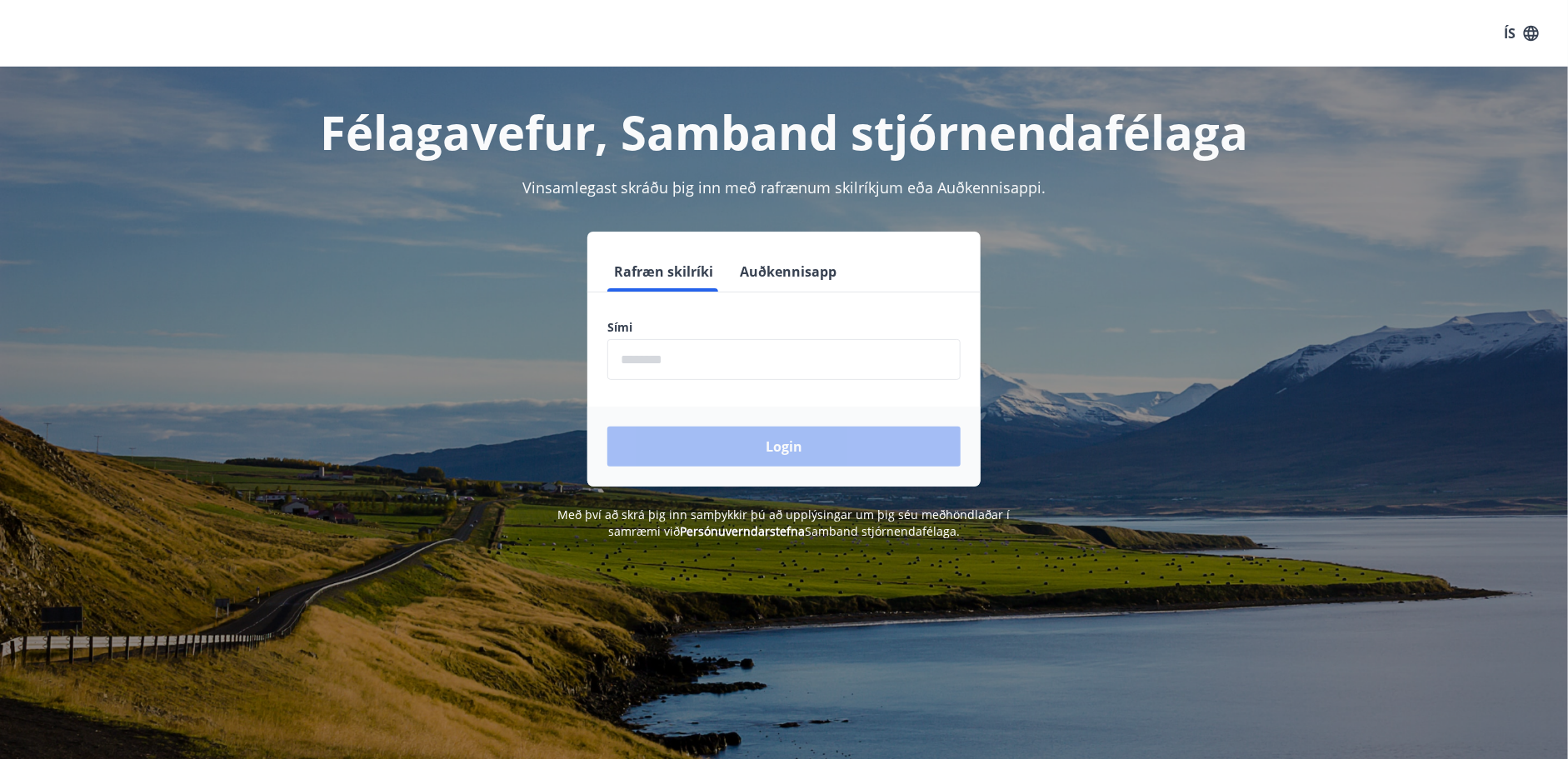
click at [803, 345] on input "phone" at bounding box center [784, 358] width 353 height 40
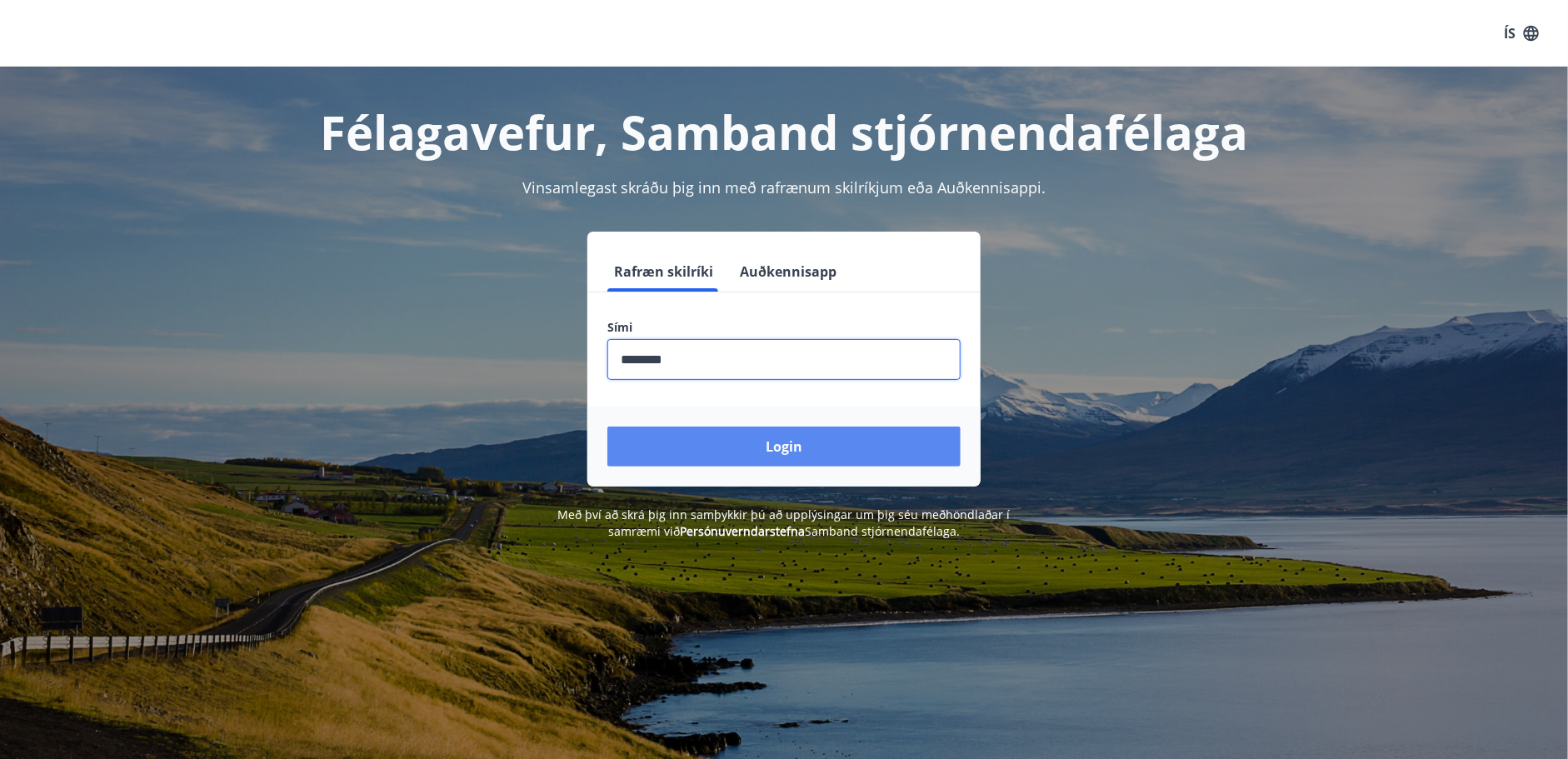
type input "********"
click at [771, 456] on button "Login" at bounding box center [784, 447] width 353 height 40
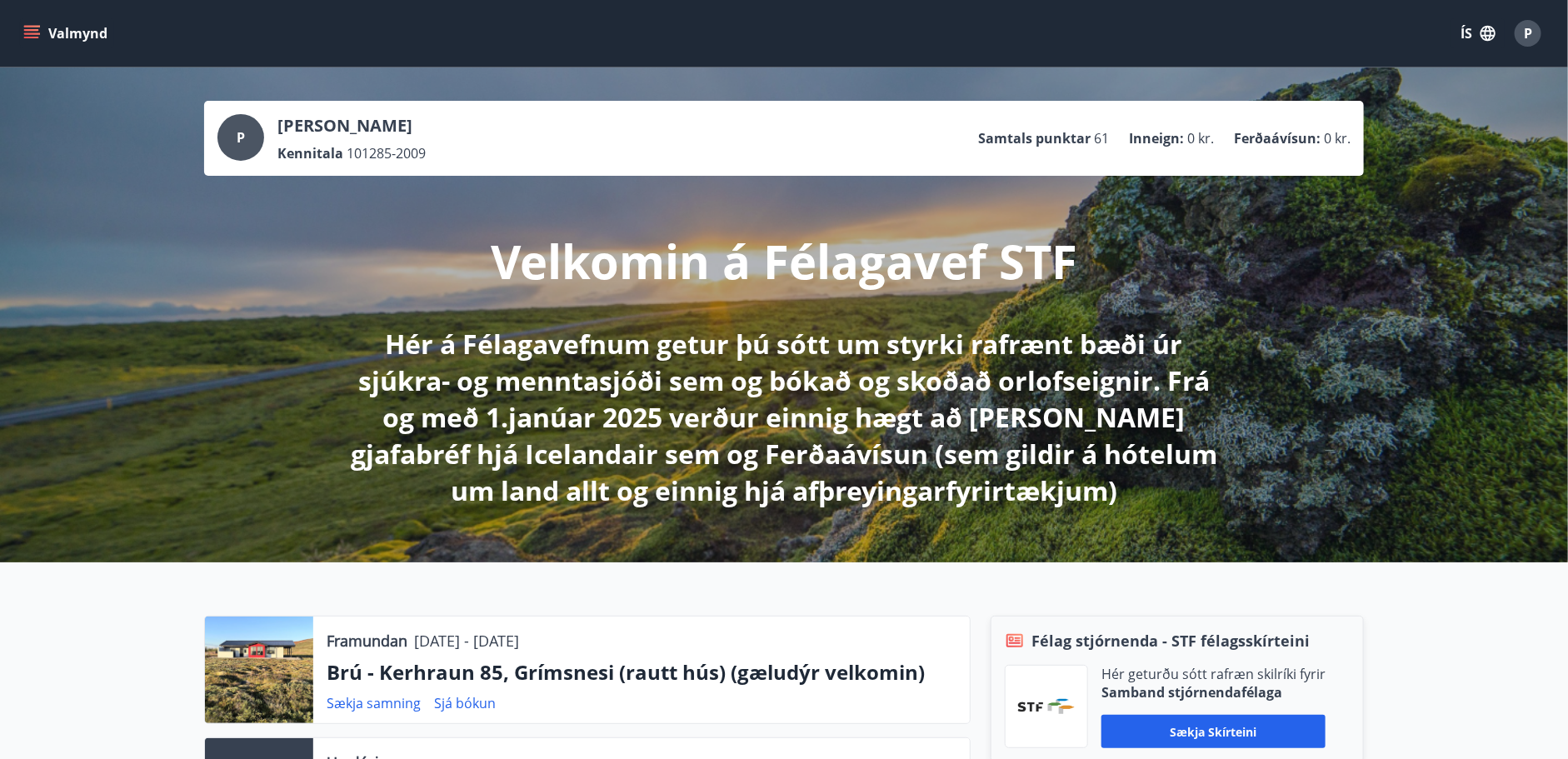
click at [1476, 34] on button "ÍS" at bounding box center [1477, 34] width 53 height 30
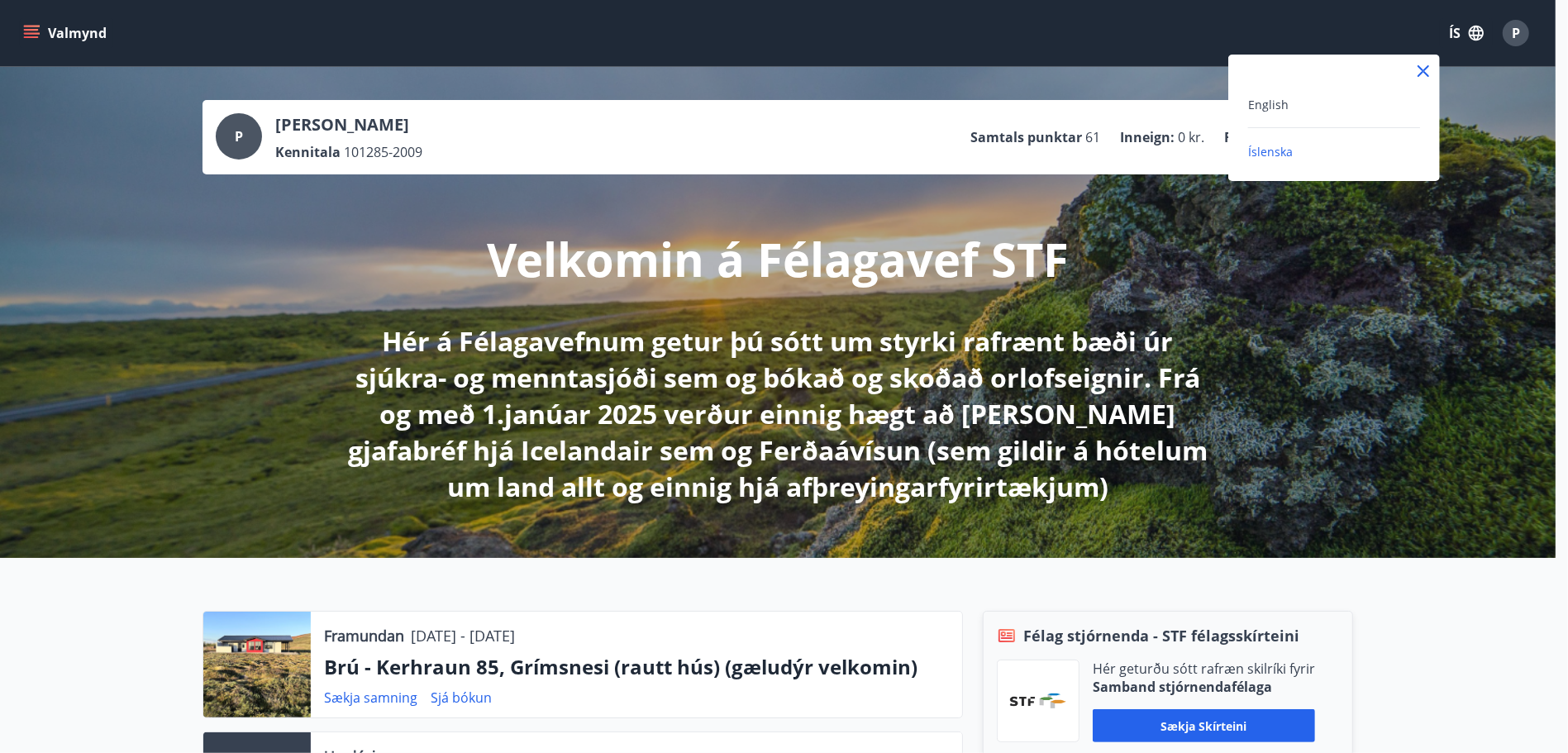
click at [1424, 615] on div at bounding box center [784, 376] width 1568 height 753
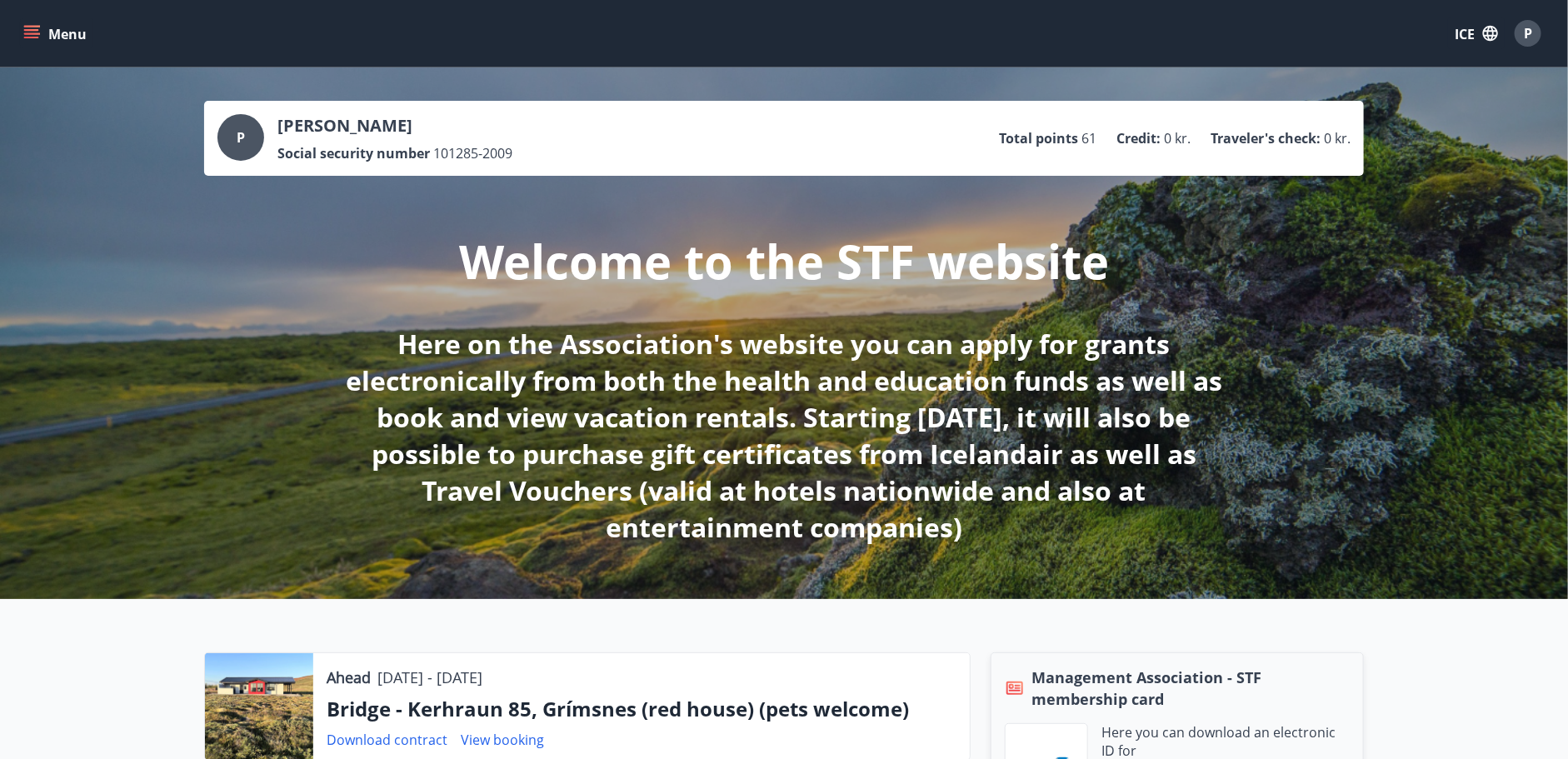
click at [1451, 650] on div "Ahead [DATE] - [DATE] Bridge - Kerhraun 85, Grímsnes (red house) (pets welcome)…" at bounding box center [784, 760] width 1568 height 323
click at [1476, 33] on button "ICE" at bounding box center [1476, 34] width 56 height 32
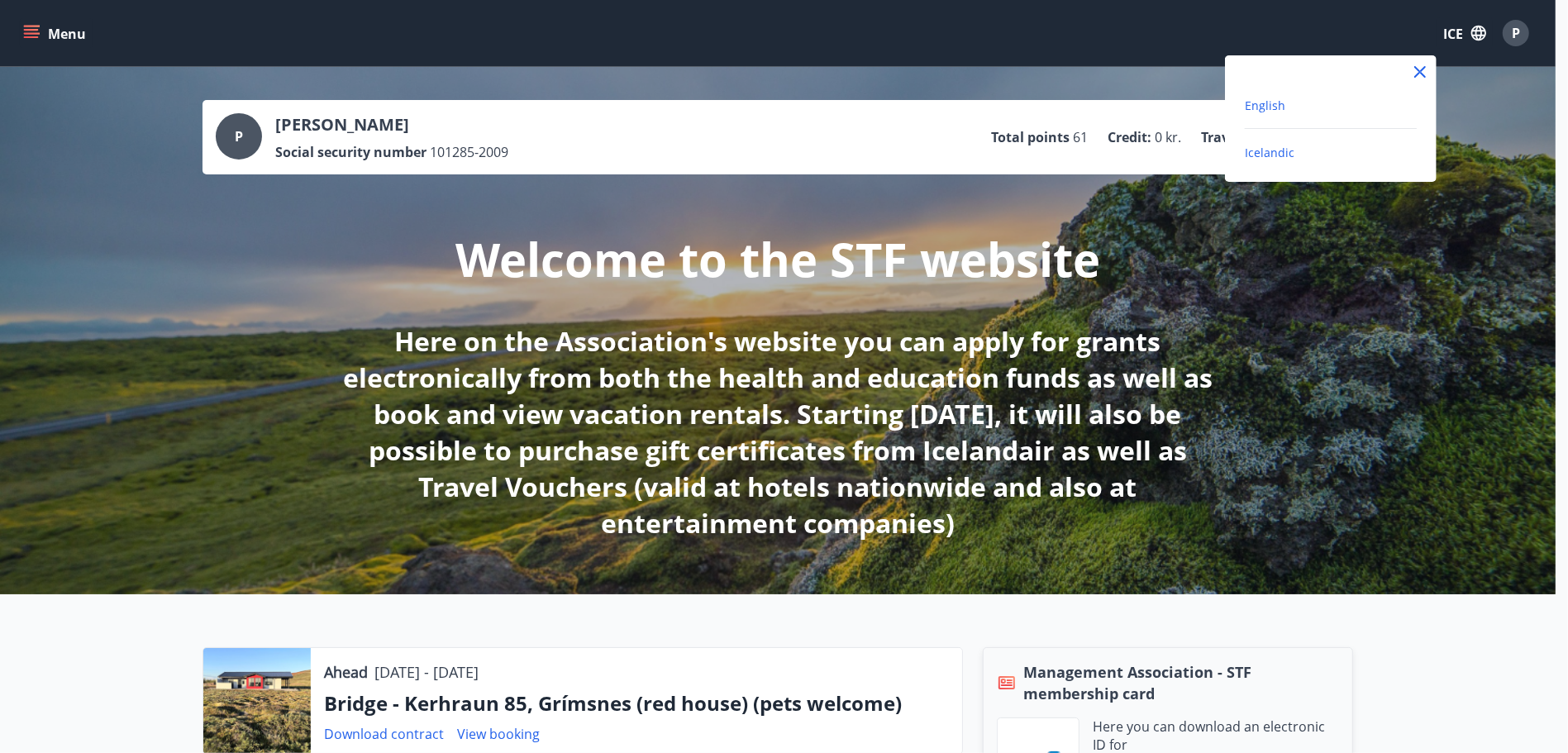
click at [1260, 104] on span "English" at bounding box center [1264, 105] width 40 height 16
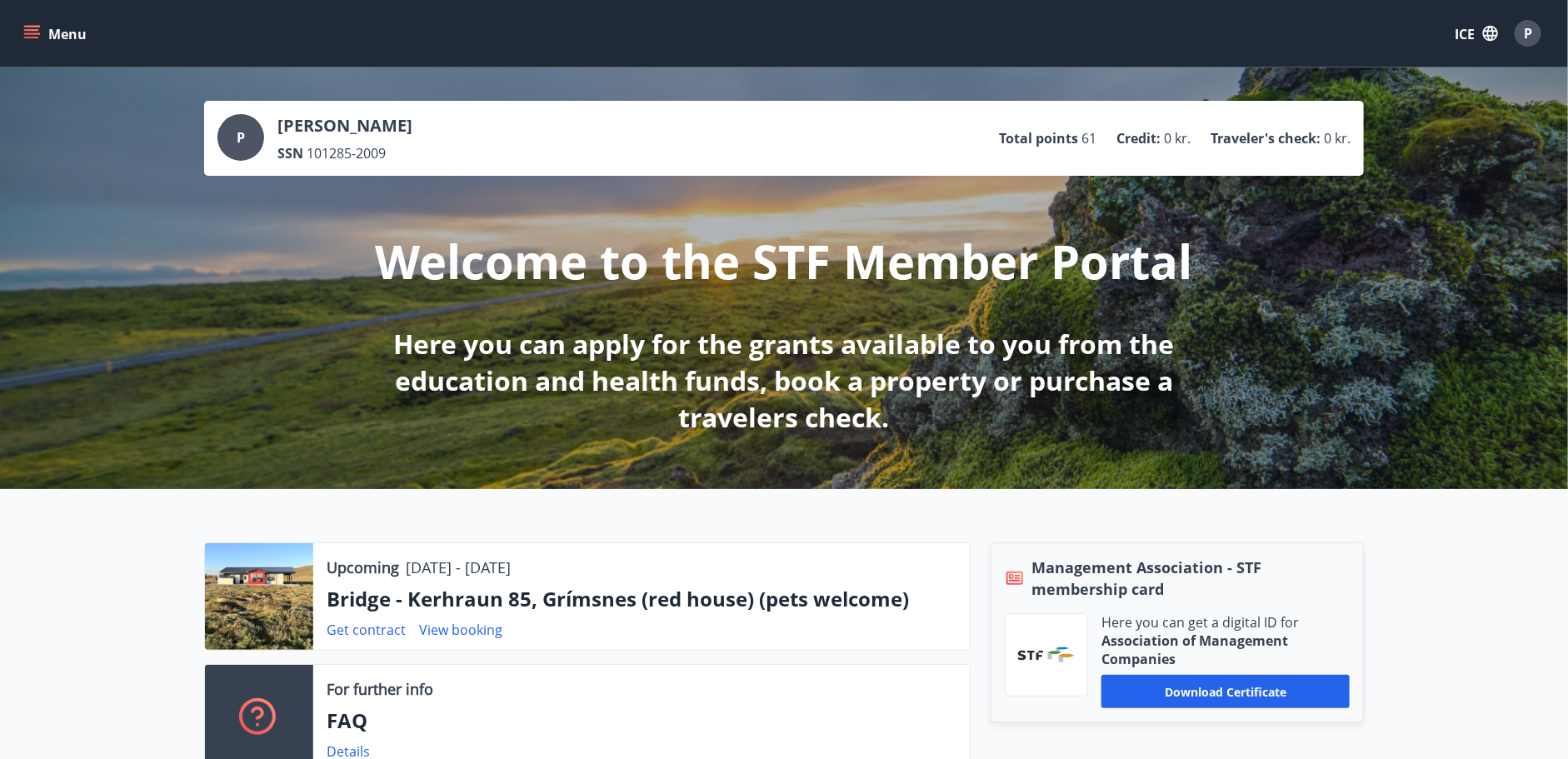
click at [1439, 604] on div "Upcoming [DATE] - [DATE] Bridge - [GEOGRAPHIC_DATA] 85, Grímsnes (red house) (p…" at bounding box center [784, 650] width 1568 height 323
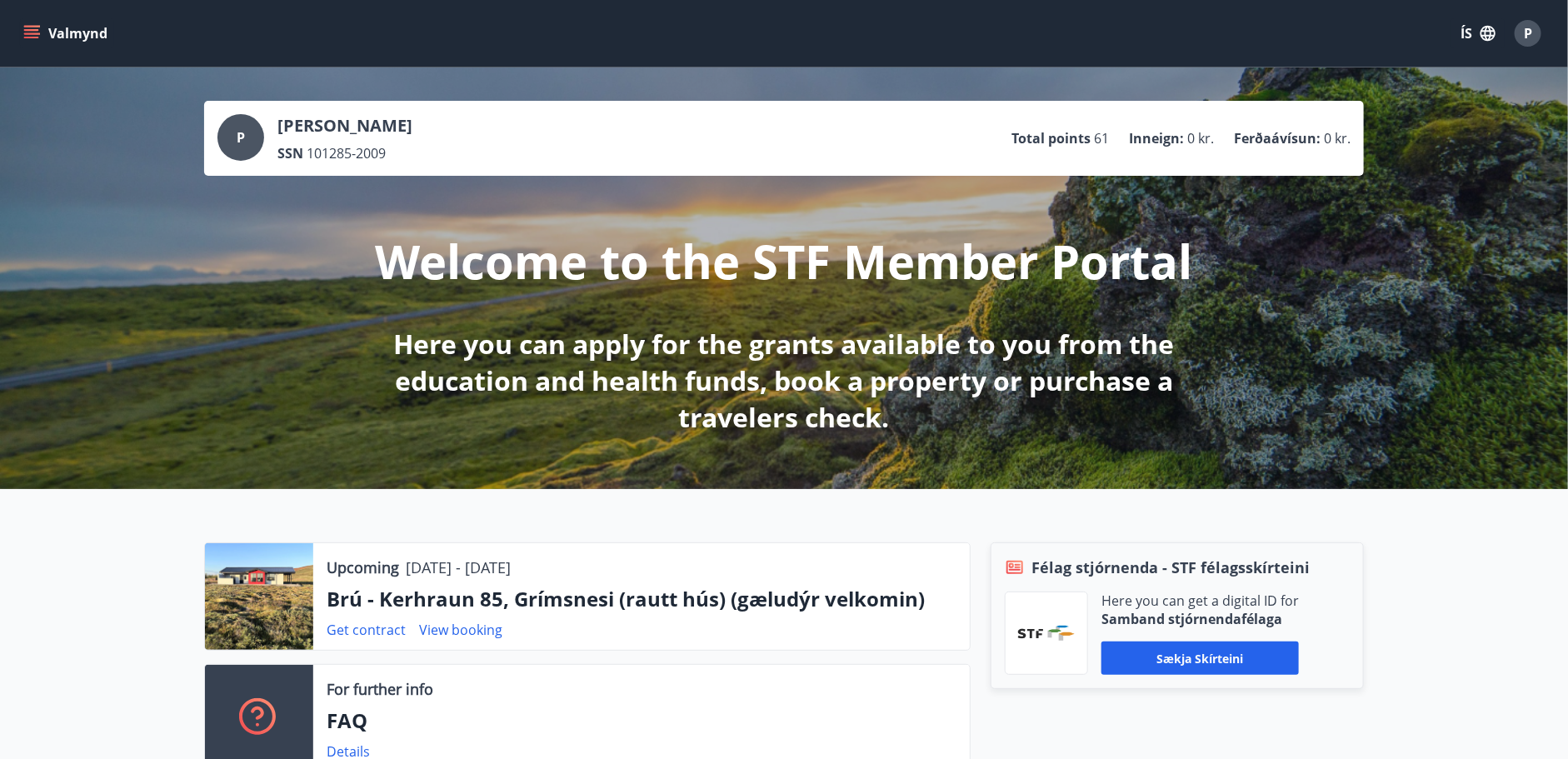
click at [1475, 584] on div "Upcoming [DATE] - [DATE] Brú - Kerhraun 85, Grímsnesi (rautt hús) (gæludýr velk…" at bounding box center [784, 650] width 1568 height 323
click at [51, 27] on button "Valmynd" at bounding box center [67, 34] width 94 height 30
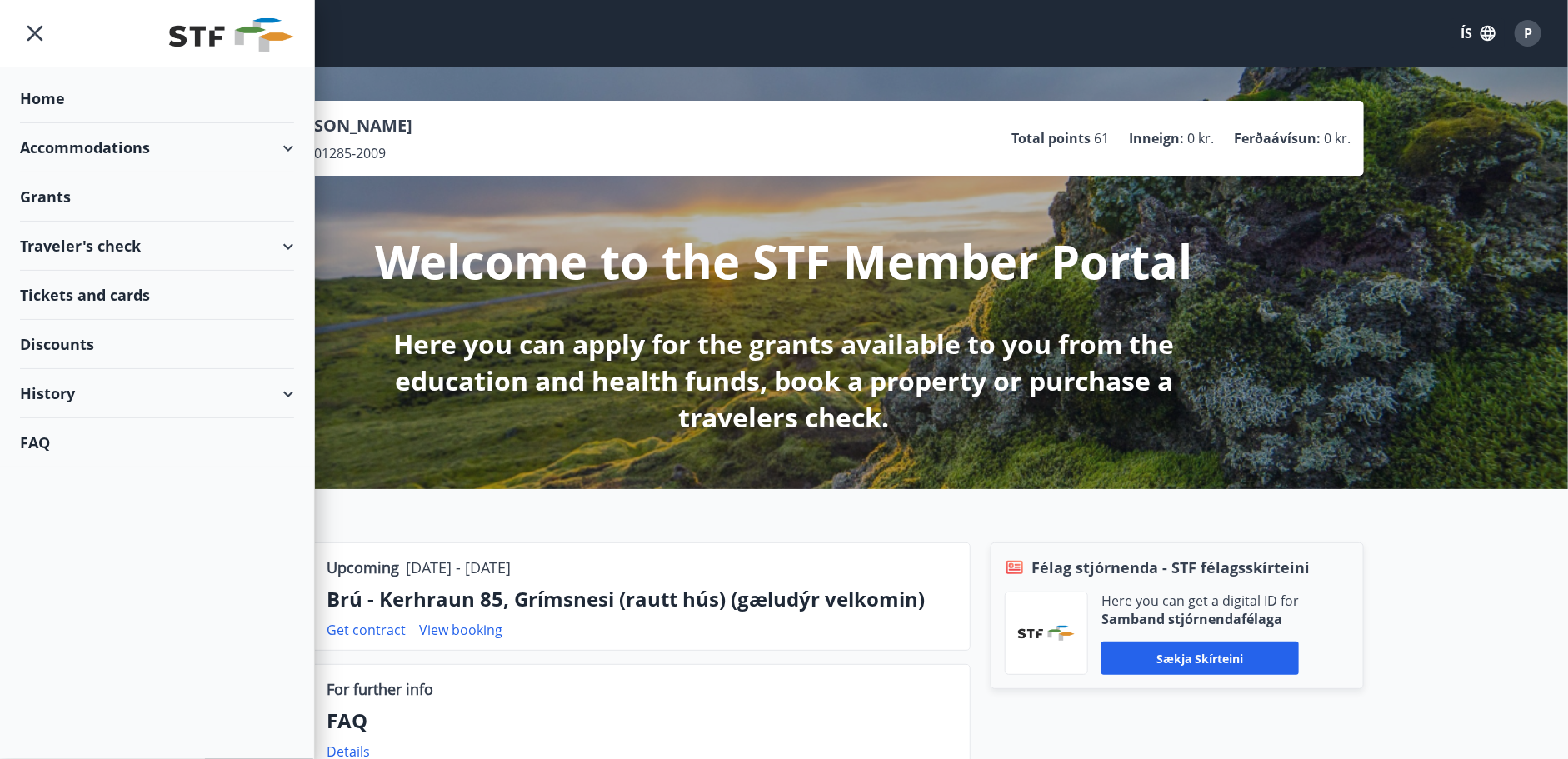
click at [93, 157] on div "Accommodations" at bounding box center [157, 147] width 274 height 49
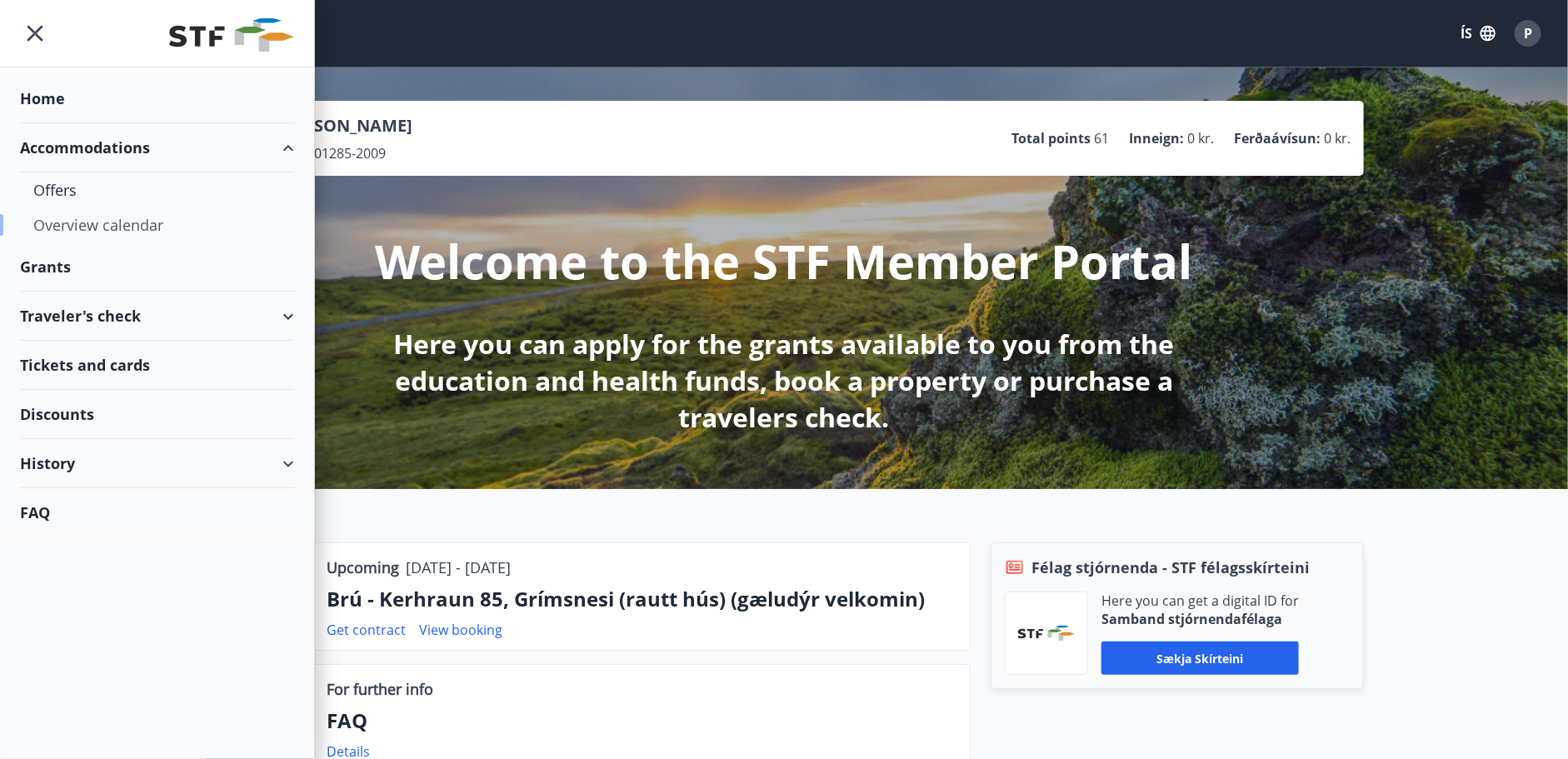
click at [89, 224] on div "Overview calendar" at bounding box center [158, 224] width 248 height 35
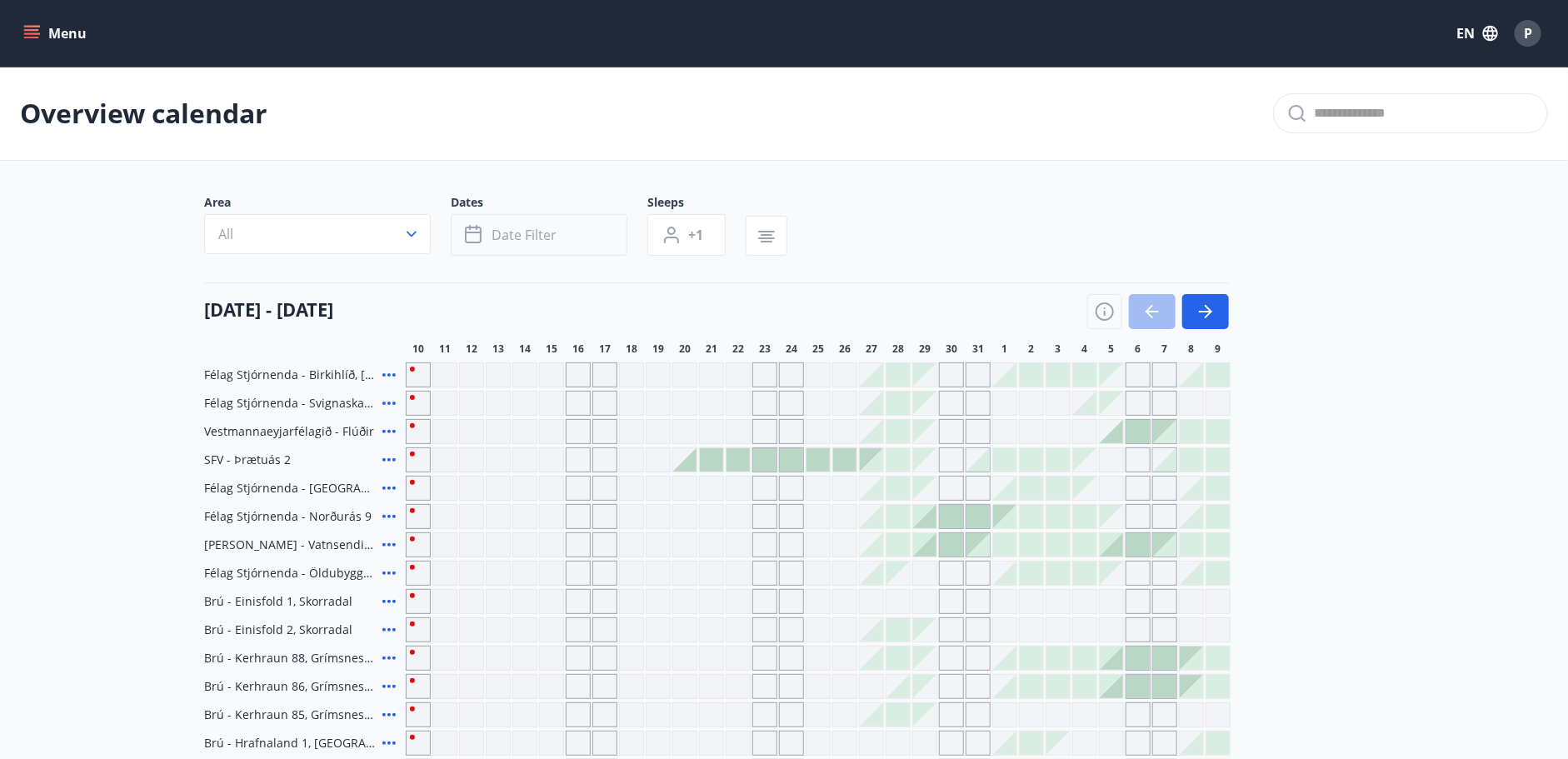
click at [551, 230] on span "Date filter" at bounding box center [524, 235] width 65 height 19
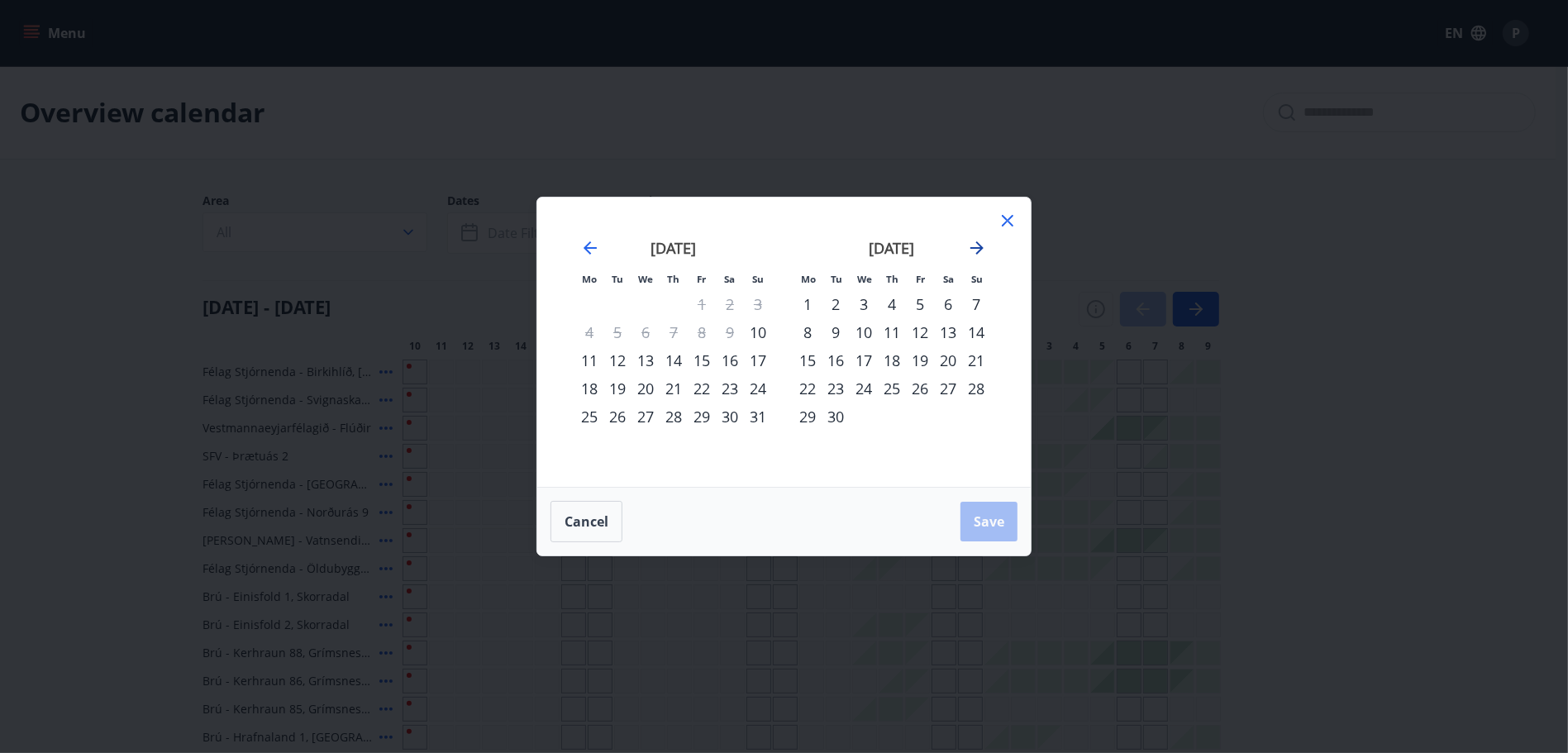
click at [983, 248] on icon "Move forward to switch to the next month." at bounding box center [977, 248] width 13 height 13
click at [806, 296] on div "1" at bounding box center [807, 304] width 28 height 28
click at [858, 394] on div "24" at bounding box center [864, 388] width 28 height 28
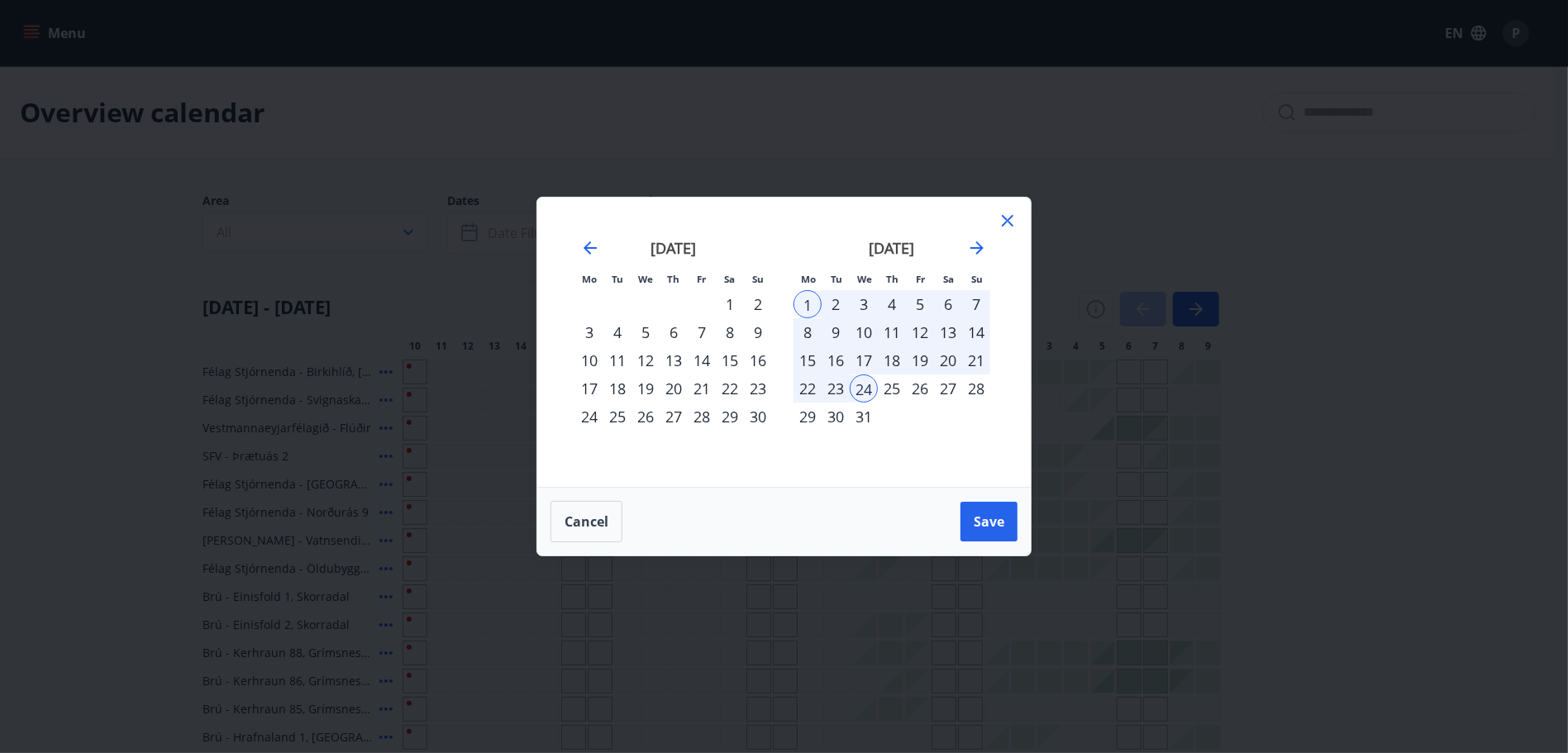
click at [870, 413] on div "31" at bounding box center [864, 416] width 28 height 28
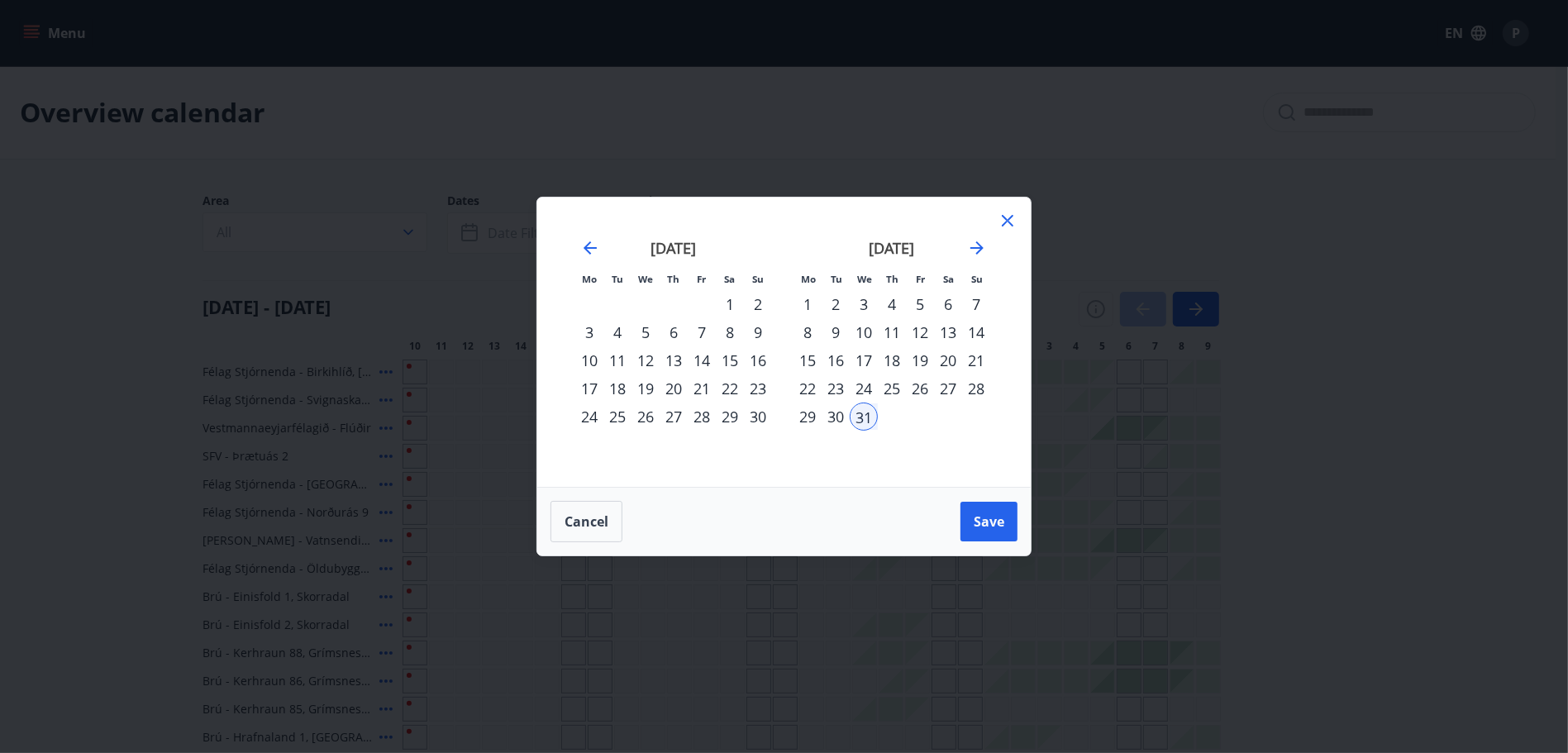
click at [807, 308] on div "1" at bounding box center [807, 304] width 28 height 28
click at [858, 407] on div "31" at bounding box center [864, 416] width 28 height 28
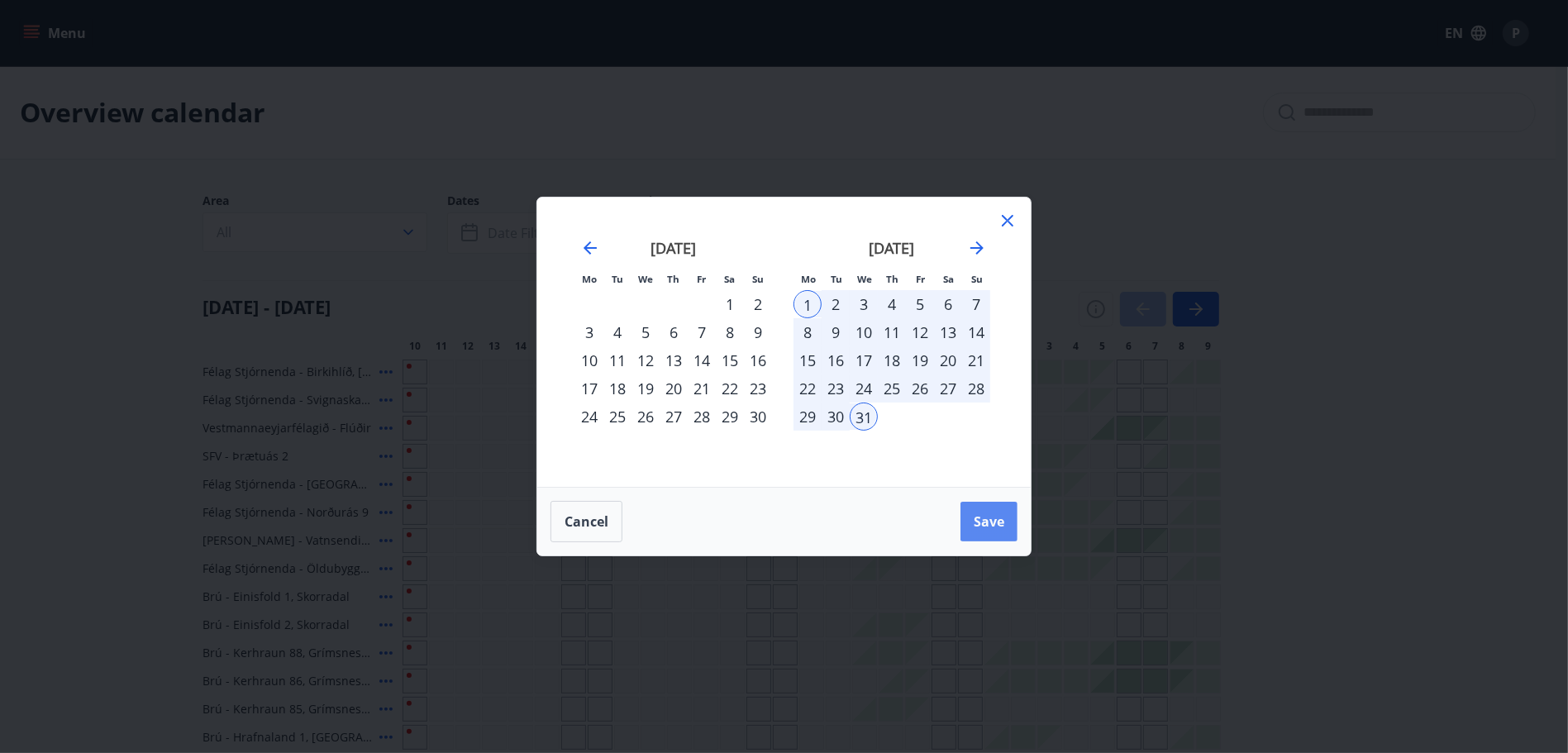
click at [970, 520] on button "Save" at bounding box center [989, 521] width 57 height 40
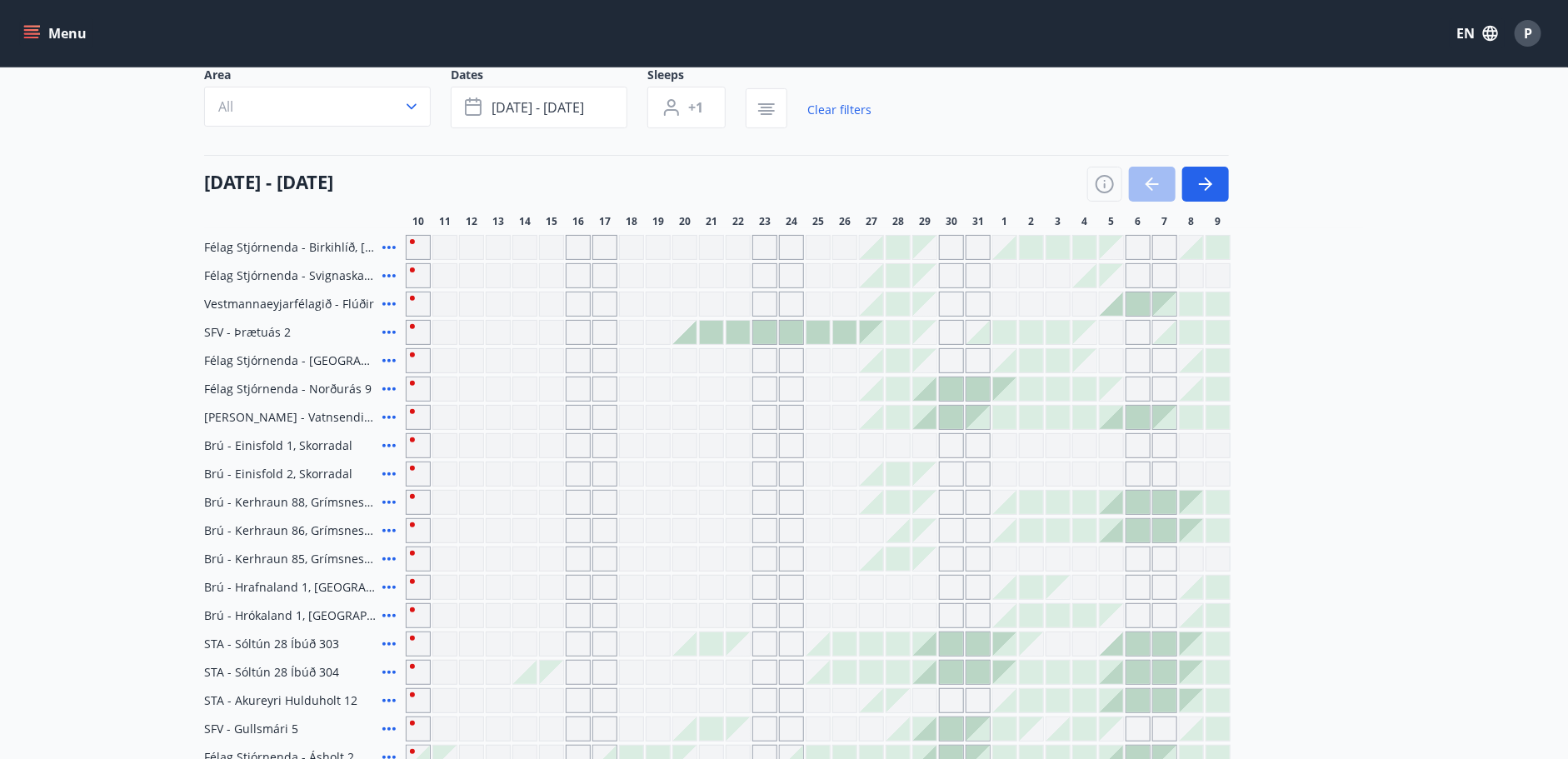
scroll to position [166, 0]
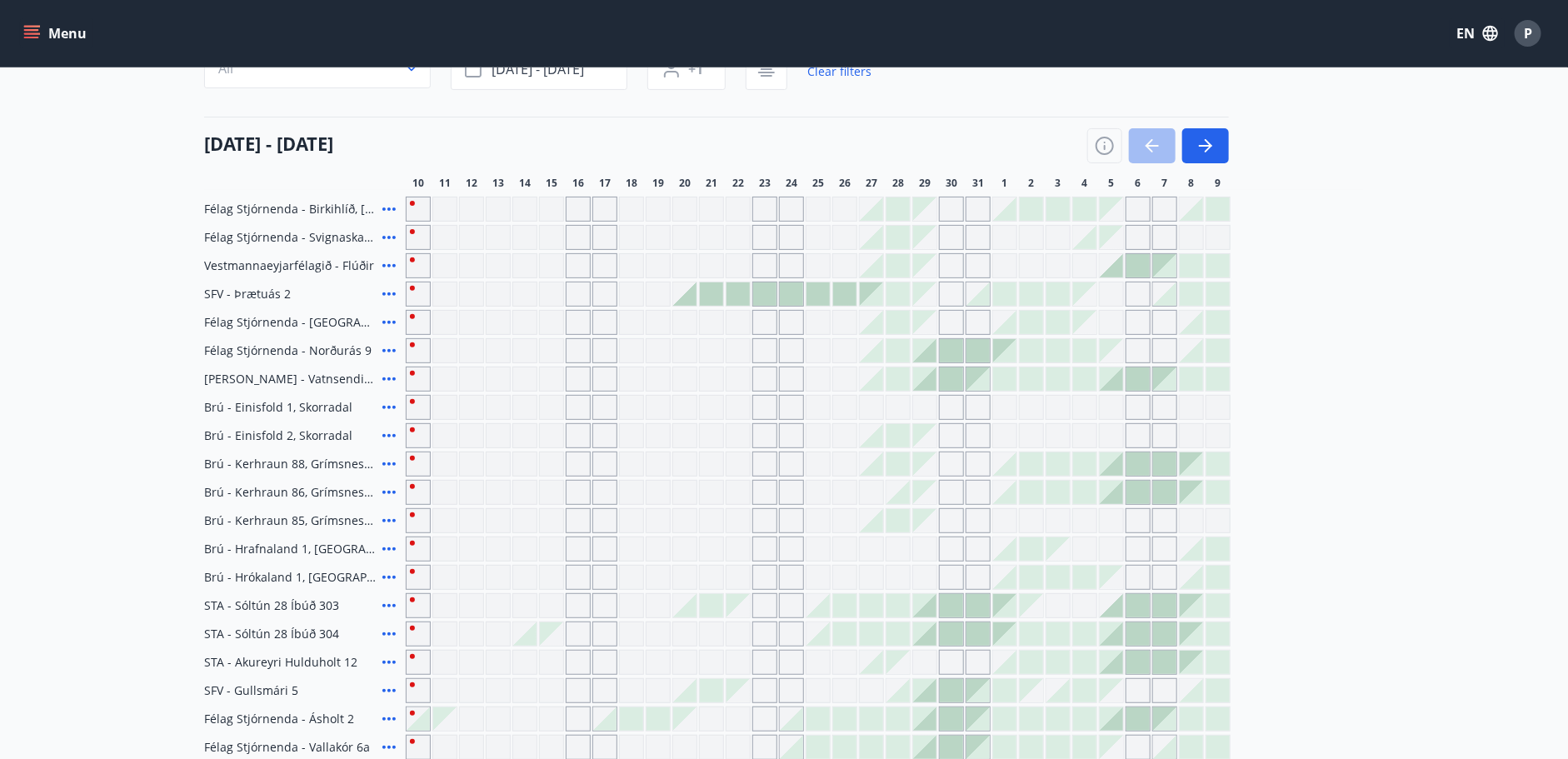
click at [266, 298] on span "SFV - Þrætuás 2" at bounding box center [247, 294] width 86 height 17
click at [397, 290] on icon at bounding box center [388, 294] width 20 height 20
click at [328, 294] on div "SFV - Þrætuás 2" at bounding box center [301, 294] width 195 height 25
click at [286, 293] on span "SFV - Þrætuás 2" at bounding box center [247, 294] width 86 height 17
click at [268, 291] on span "SFV - Þrætuás 2" at bounding box center [247, 294] width 86 height 17
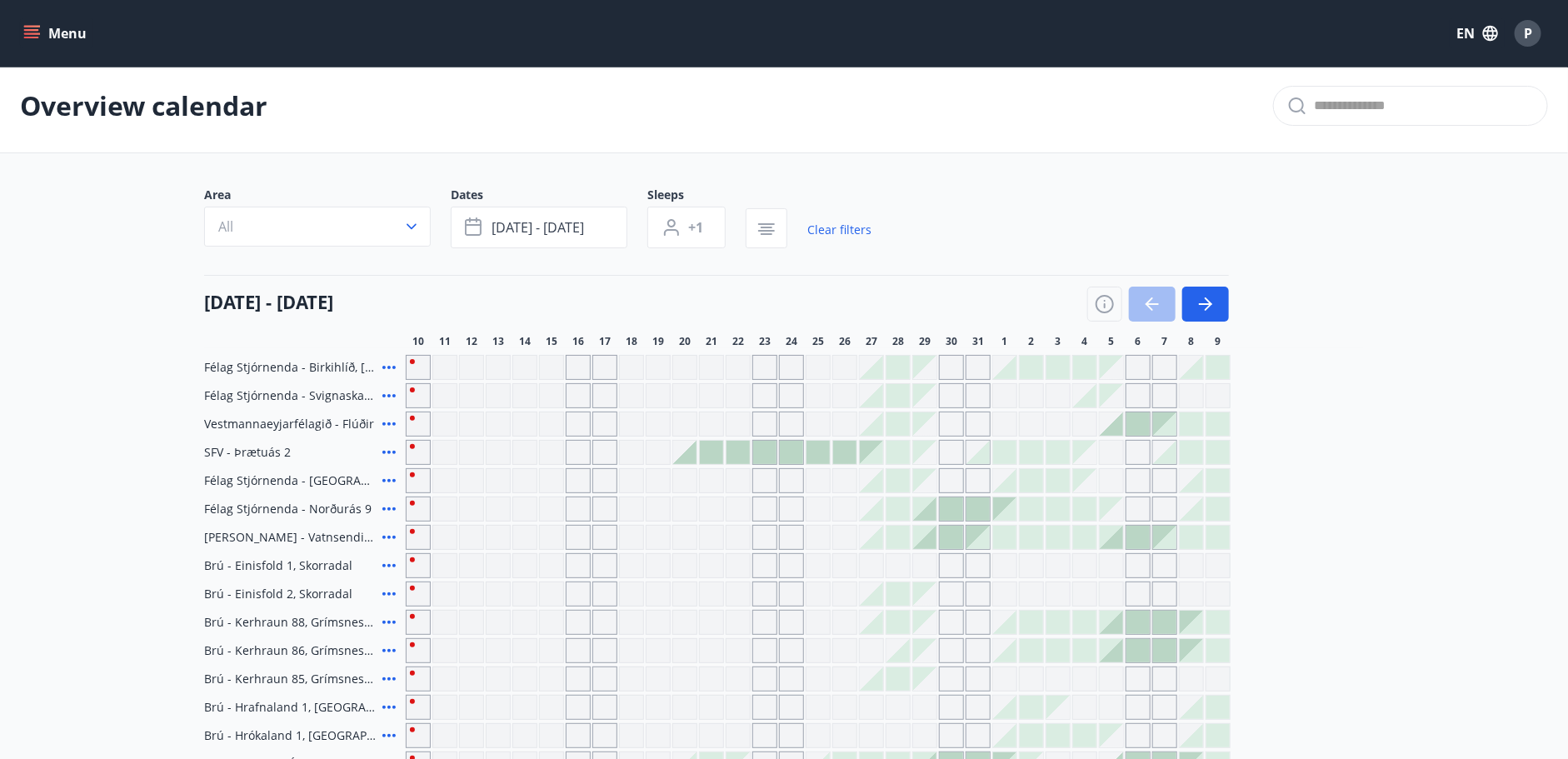
scroll to position [0, 0]
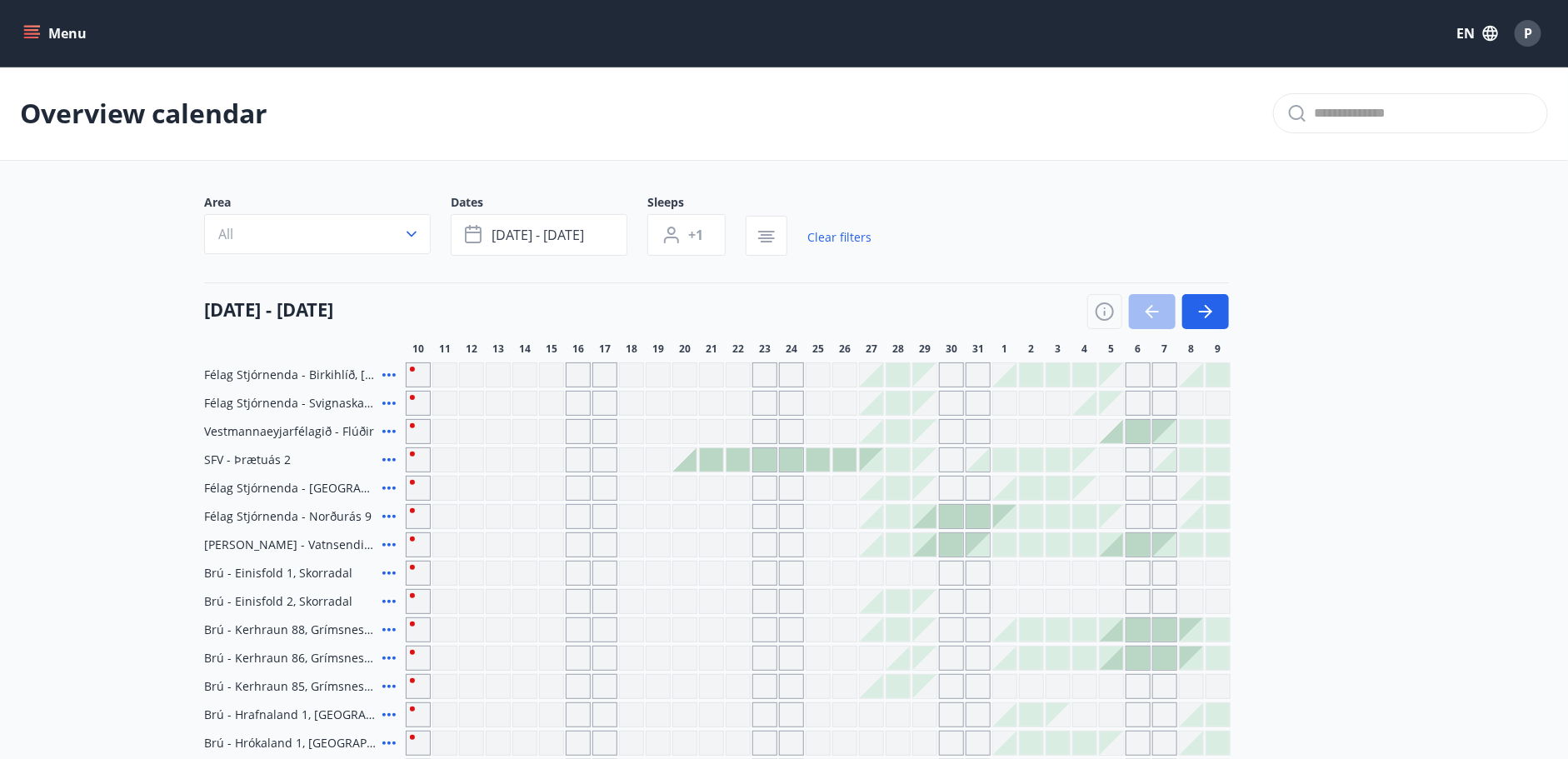
click at [1485, 29] on icon "button" at bounding box center [1490, 34] width 15 height 15
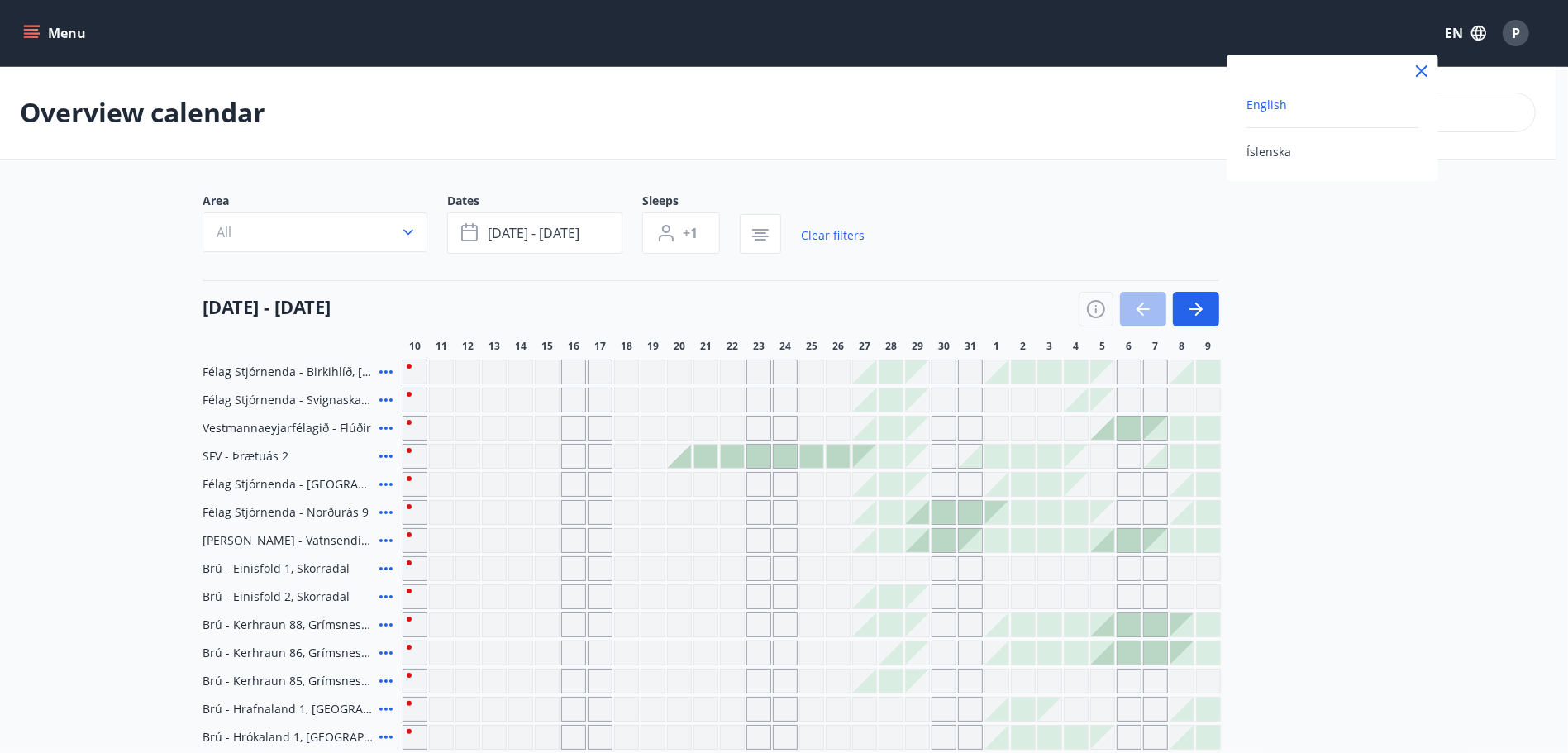
click at [1408, 348] on div at bounding box center [784, 376] width 1568 height 753
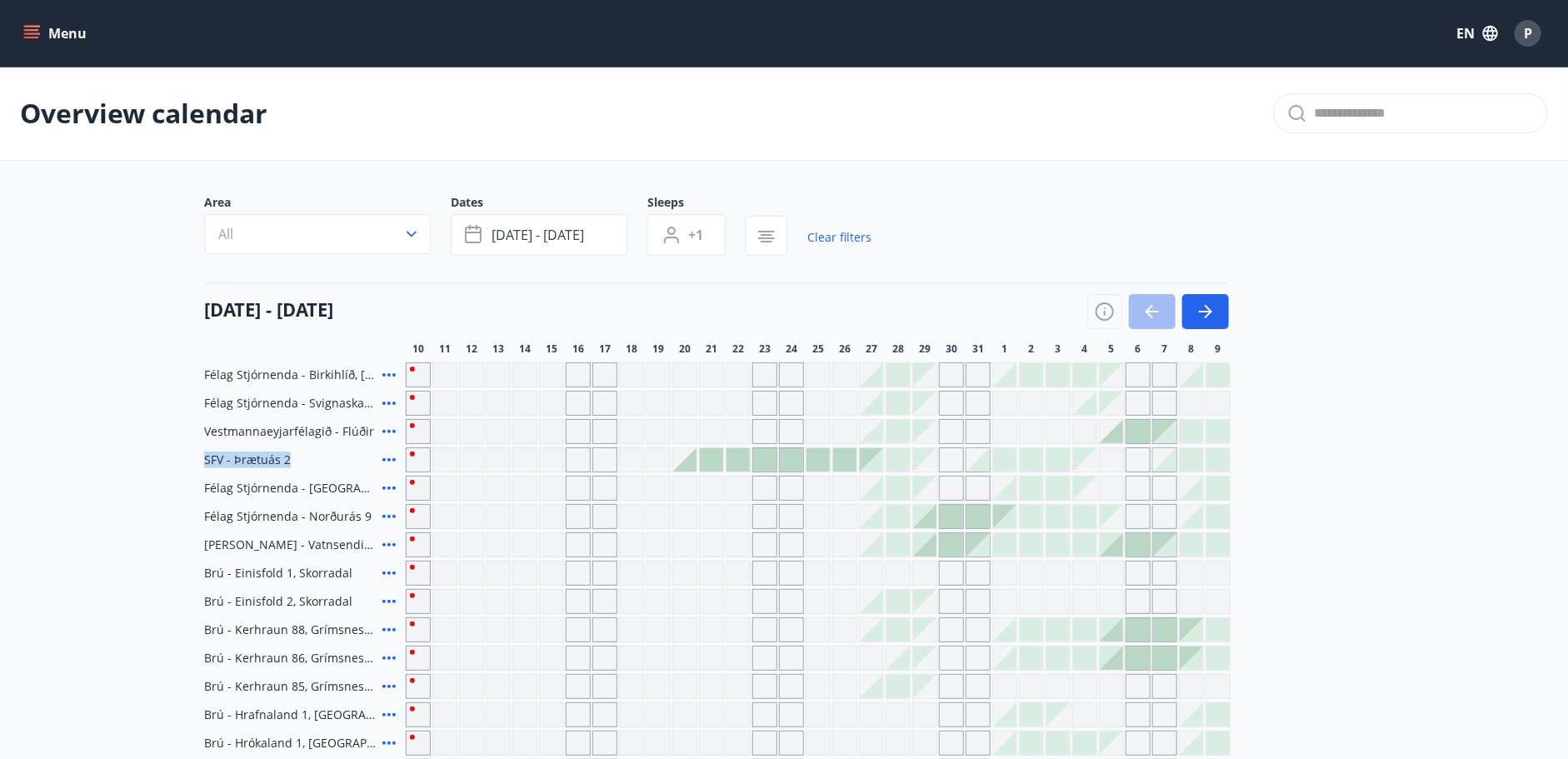
drag, startPoint x: 312, startPoint y: 462, endPoint x: 203, endPoint y: 461, distance: 109.0
click at [203, 461] on div "Area All Dates [DATE] - [DATE] Sleeps +1 Clear filters [DATE] - [DATE] 11 12 13…" at bounding box center [784, 645] width 1199 height 902
copy span "SFV - Þrætuás 2"
click at [403, 458] on div "SFV - Þrætuás 2" at bounding box center [717, 460] width 1027 height 25
click at [391, 458] on icon at bounding box center [388, 459] width 20 height 20
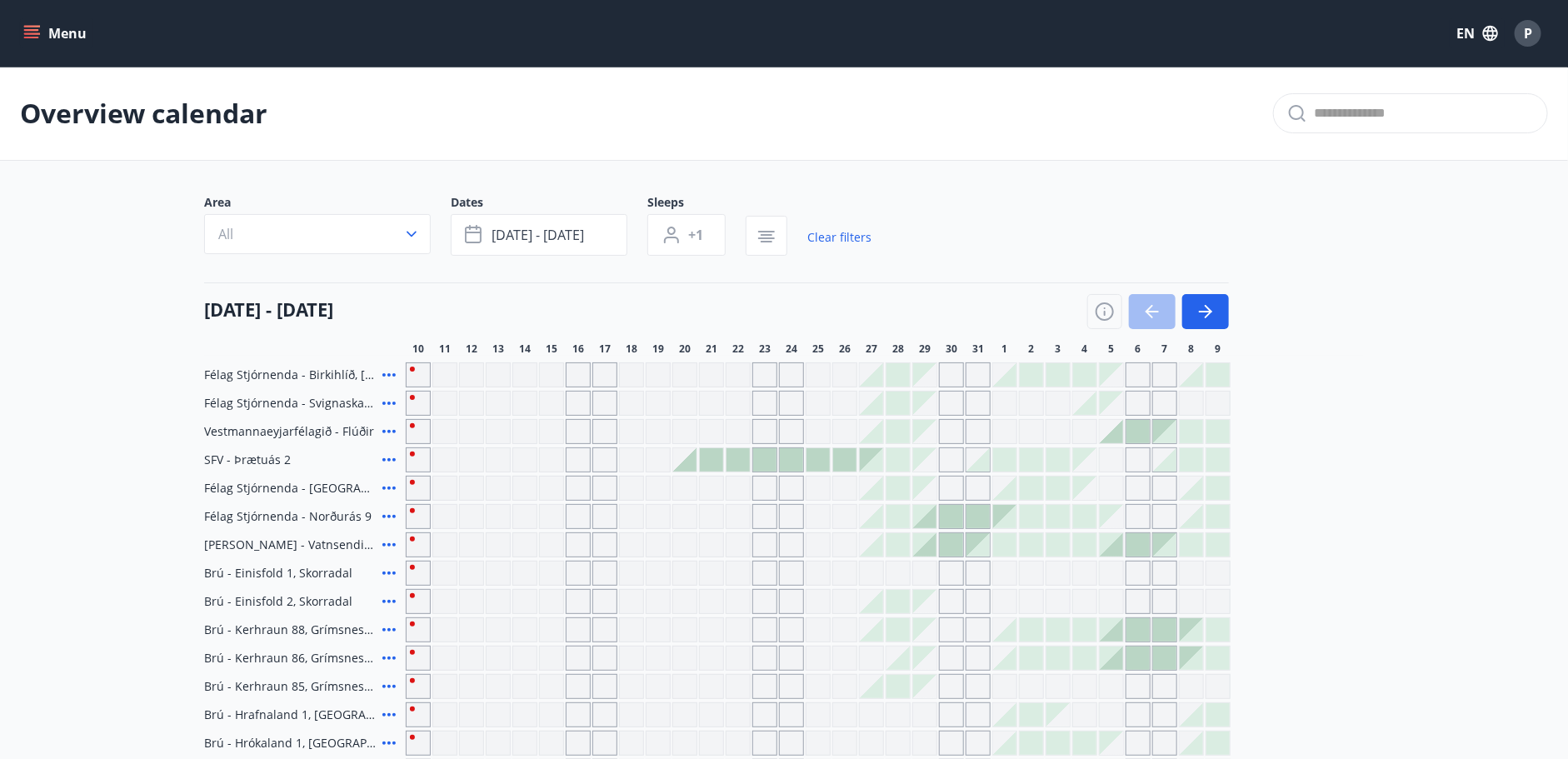
click at [391, 458] on icon at bounding box center [388, 459] width 20 height 20
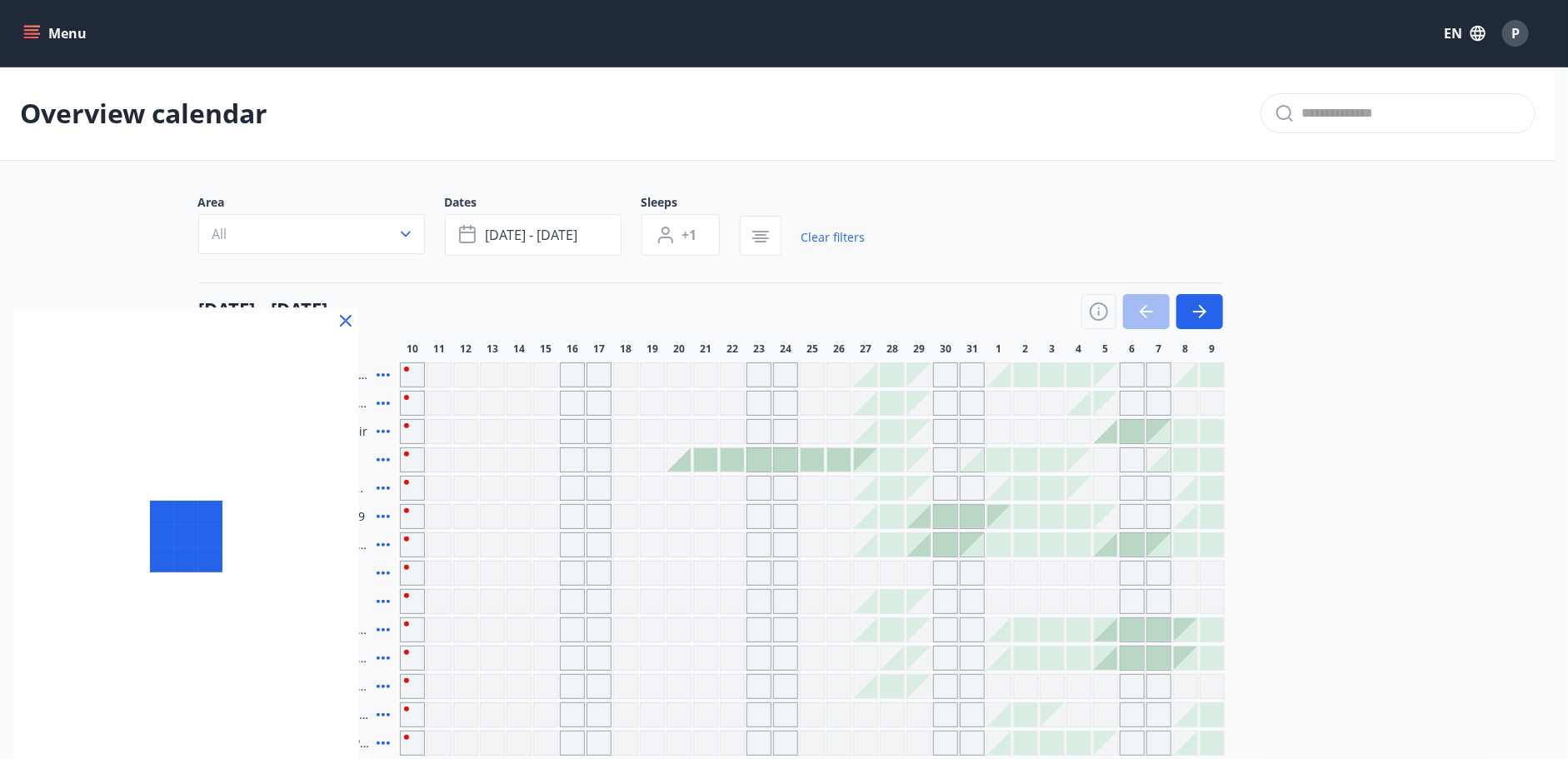
scroll to position [127, 0]
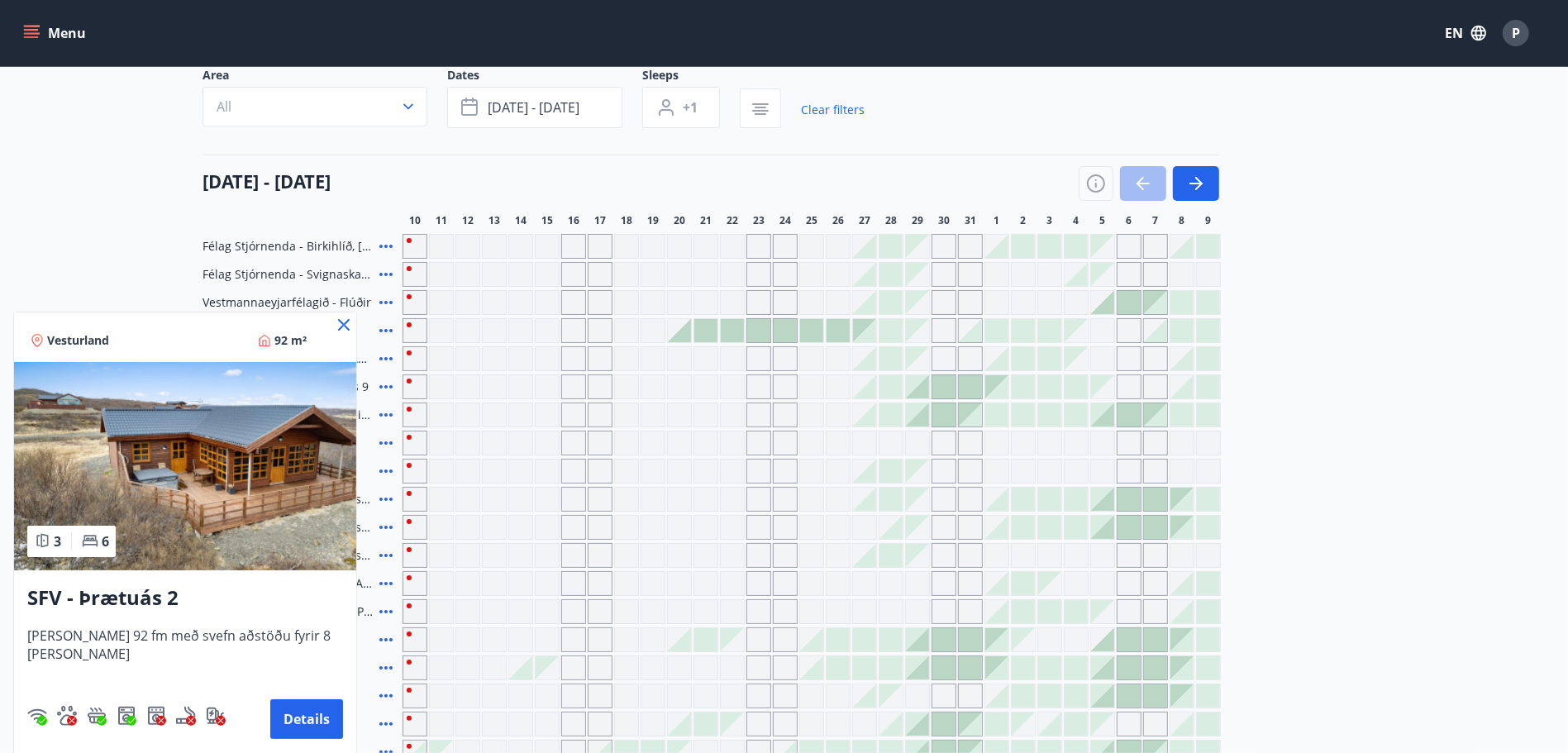
click at [1328, 438] on div at bounding box center [784, 376] width 1568 height 753
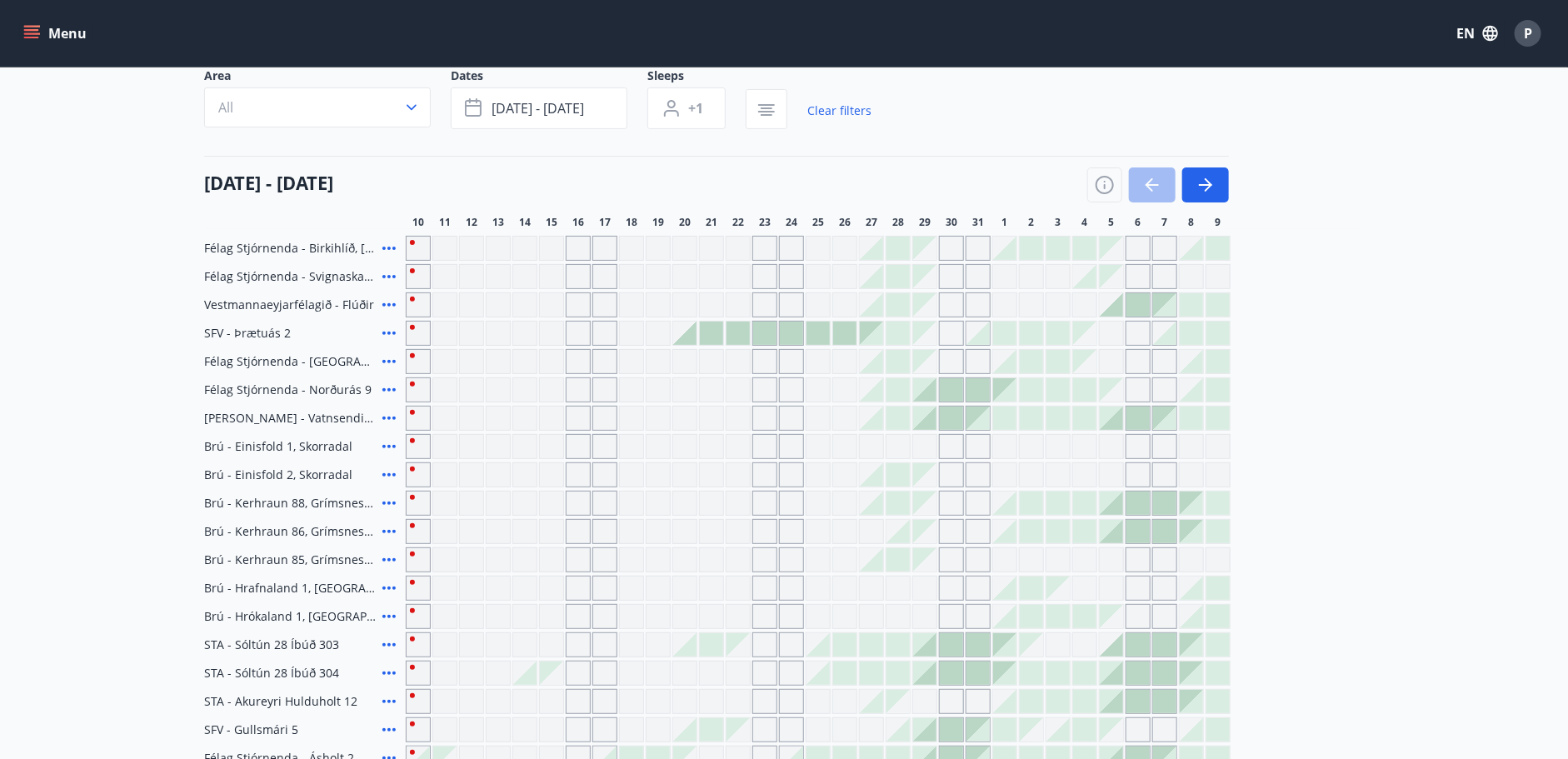
click at [691, 335] on div at bounding box center [684, 333] width 23 height 23
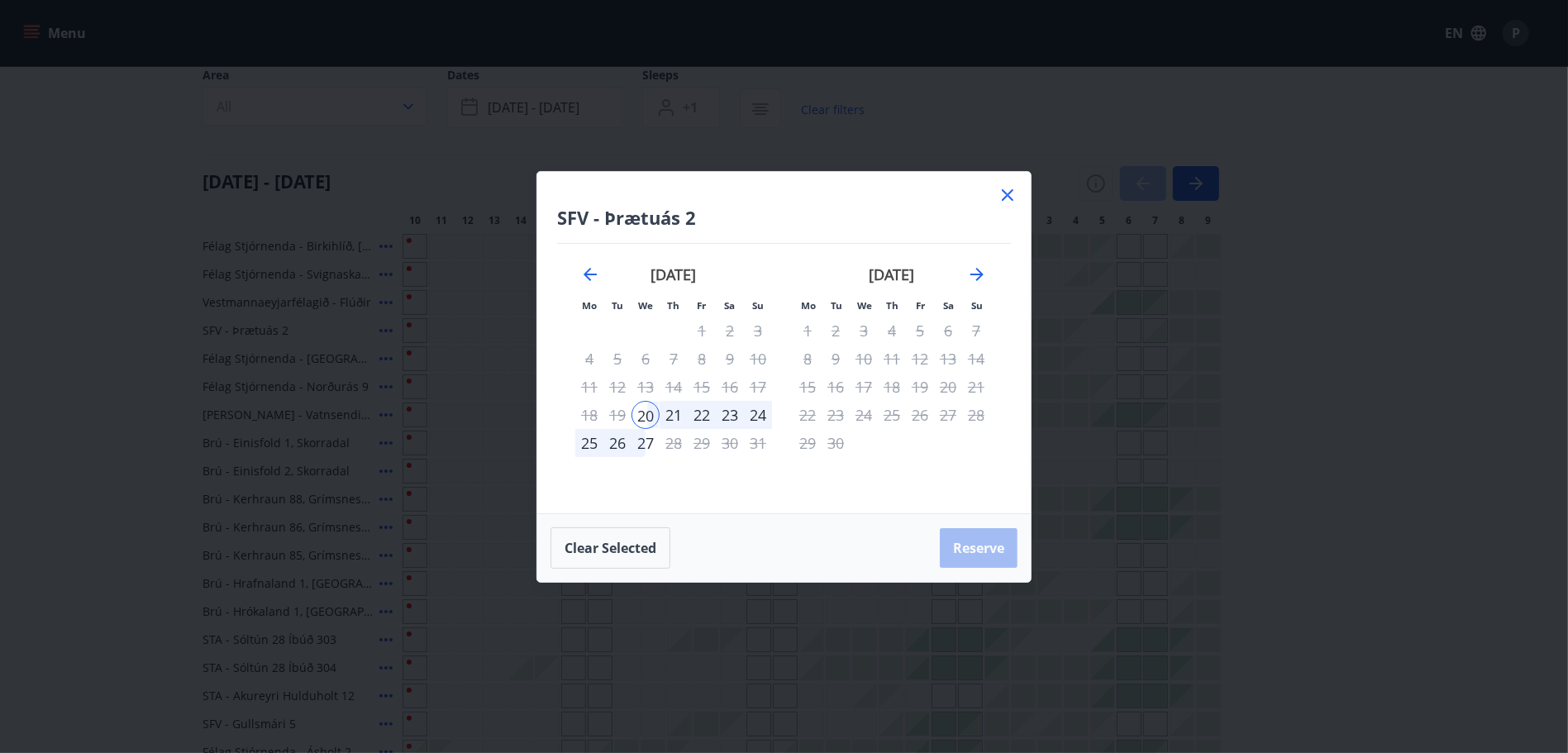
click at [648, 441] on div "27" at bounding box center [645, 443] width 28 height 28
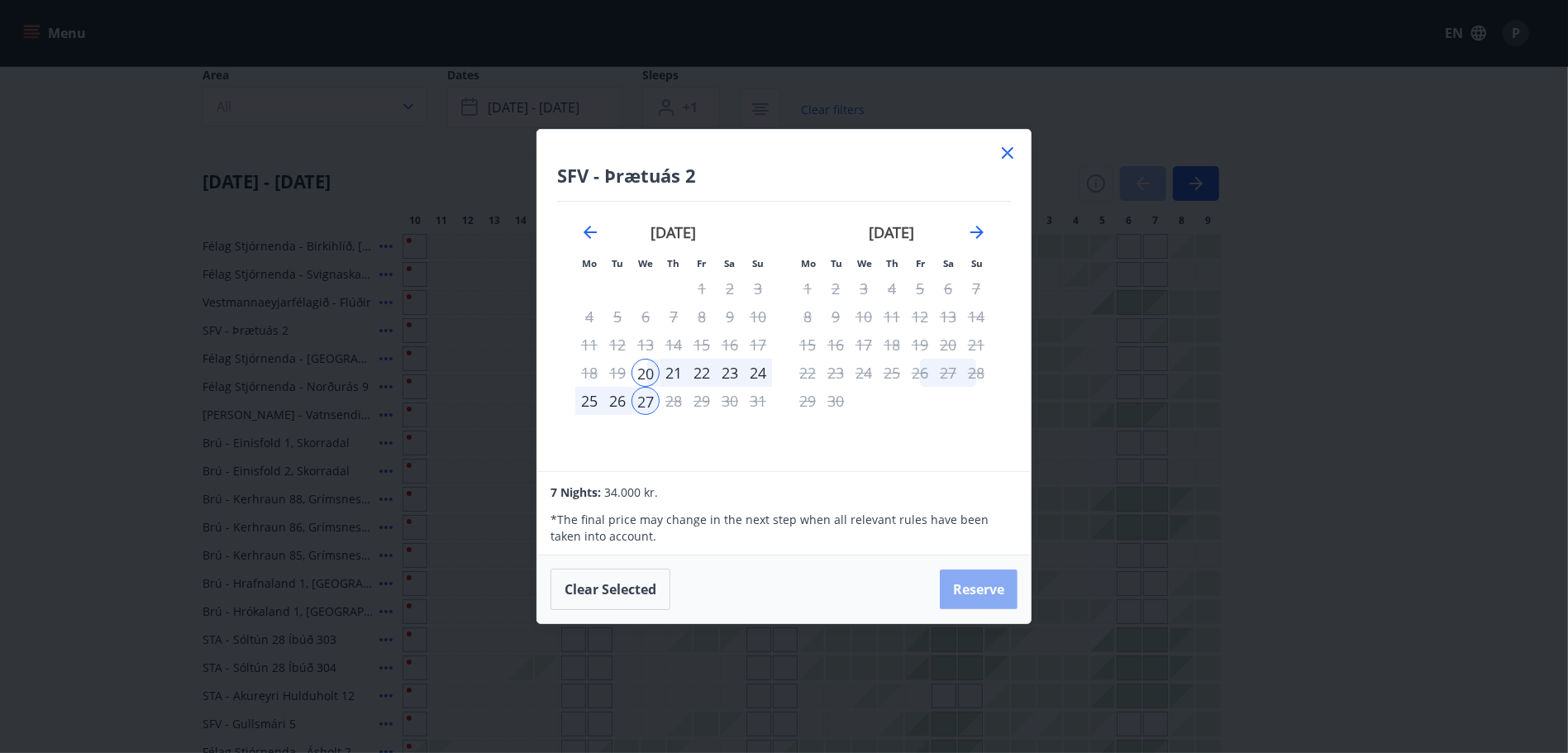
click at [1002, 585] on button "Reserve" at bounding box center [978, 589] width 77 height 40
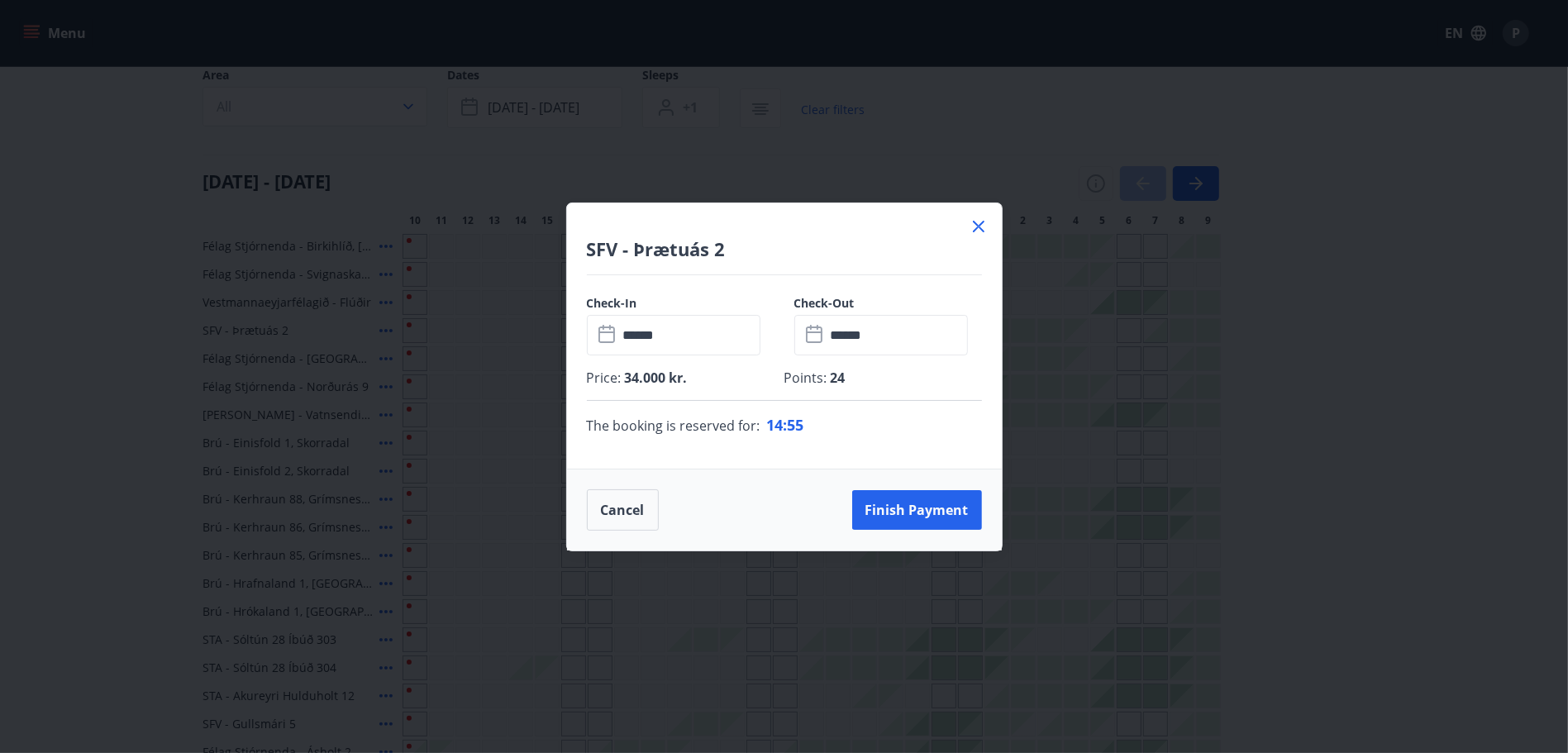
click at [978, 232] on icon at bounding box center [978, 226] width 20 height 20
click at [979, 225] on div "SFV - Þrætuás 2 Check-In ​ ****** ​ Check-Out ​ ****** ​ Price : 34.000 kr. Poi…" at bounding box center [784, 376] width 1568 height 753
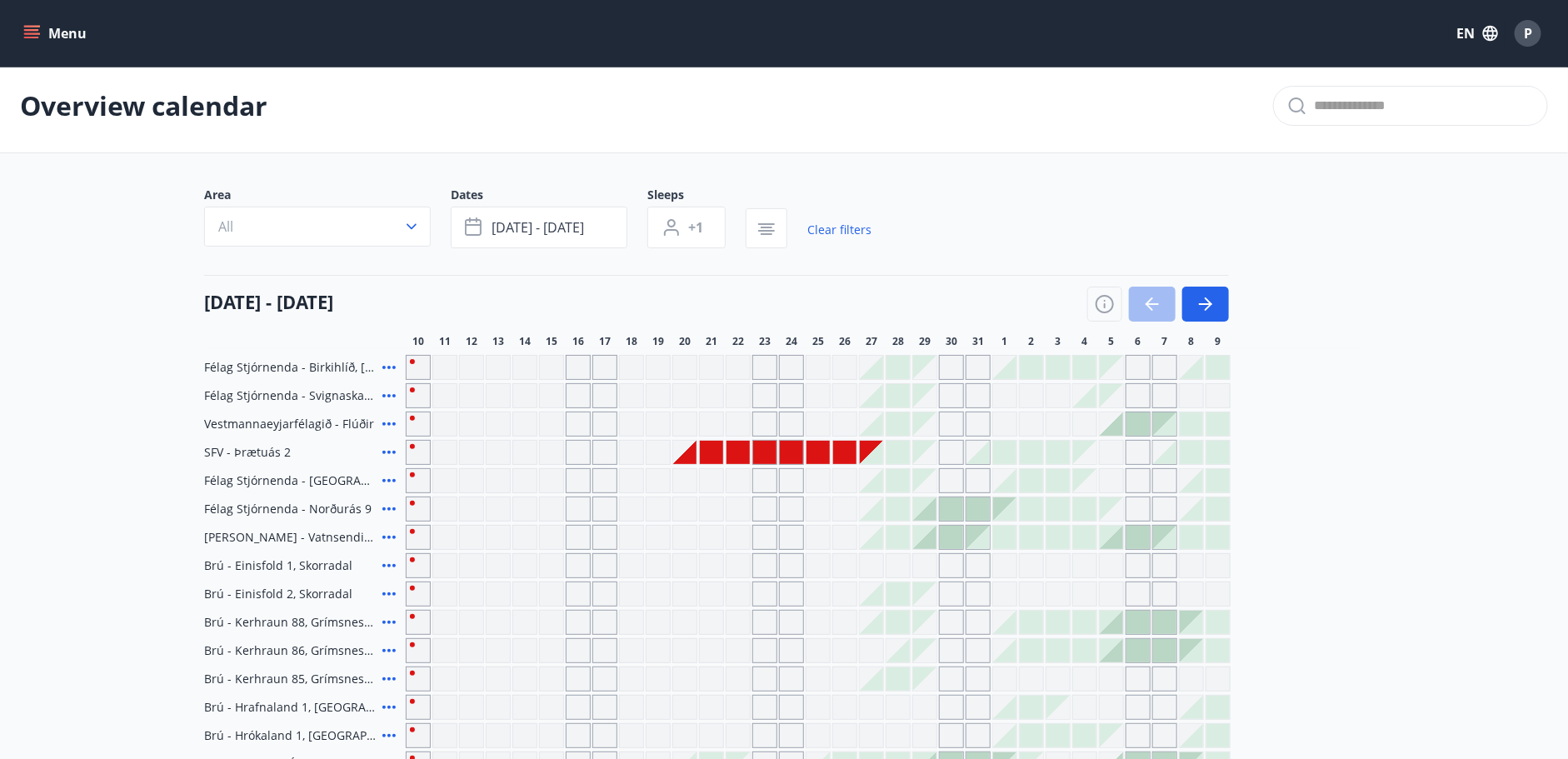
scroll to position [0, 0]
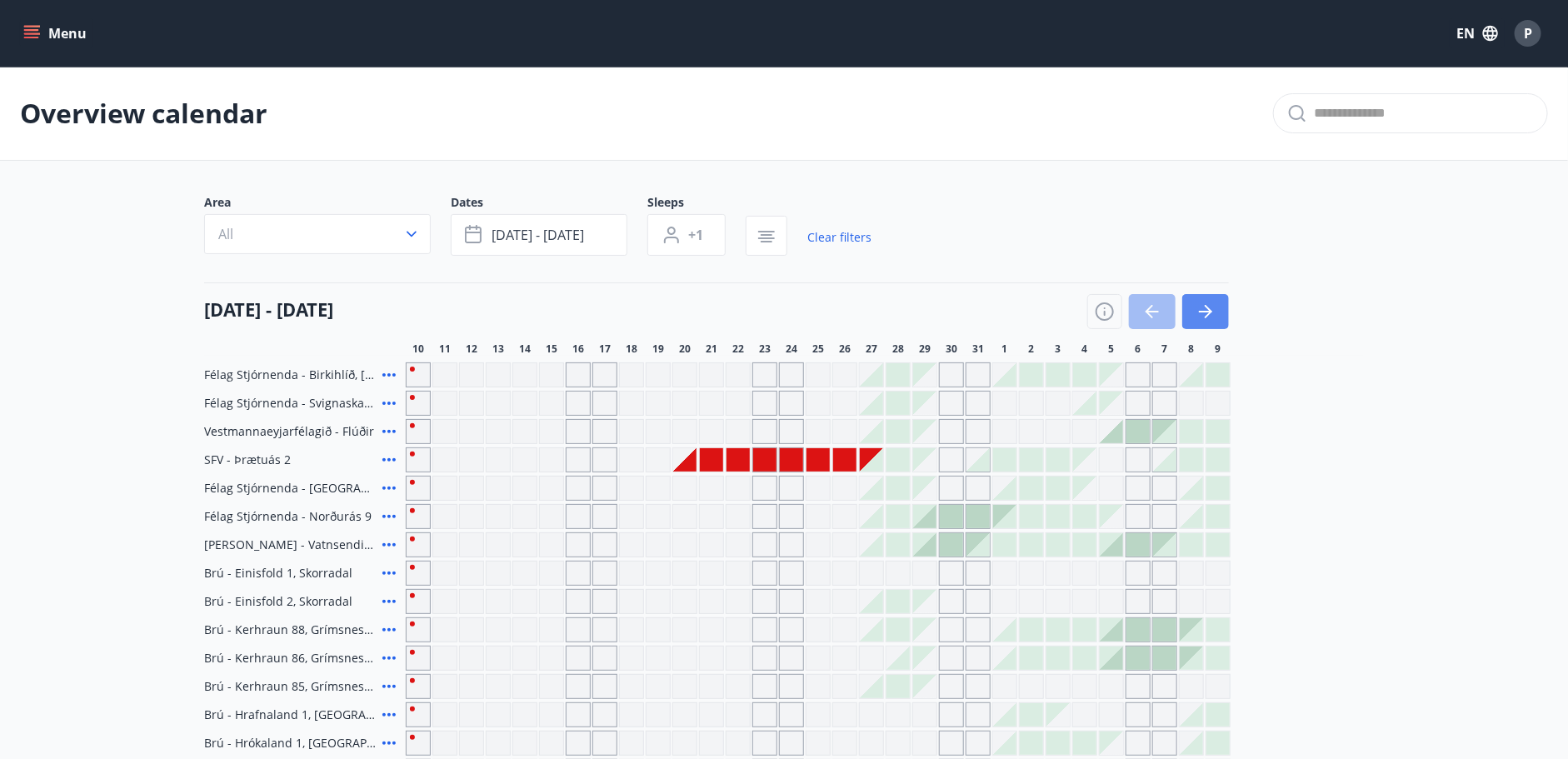
click at [1195, 311] on icon "button" at bounding box center [1205, 311] width 20 height 20
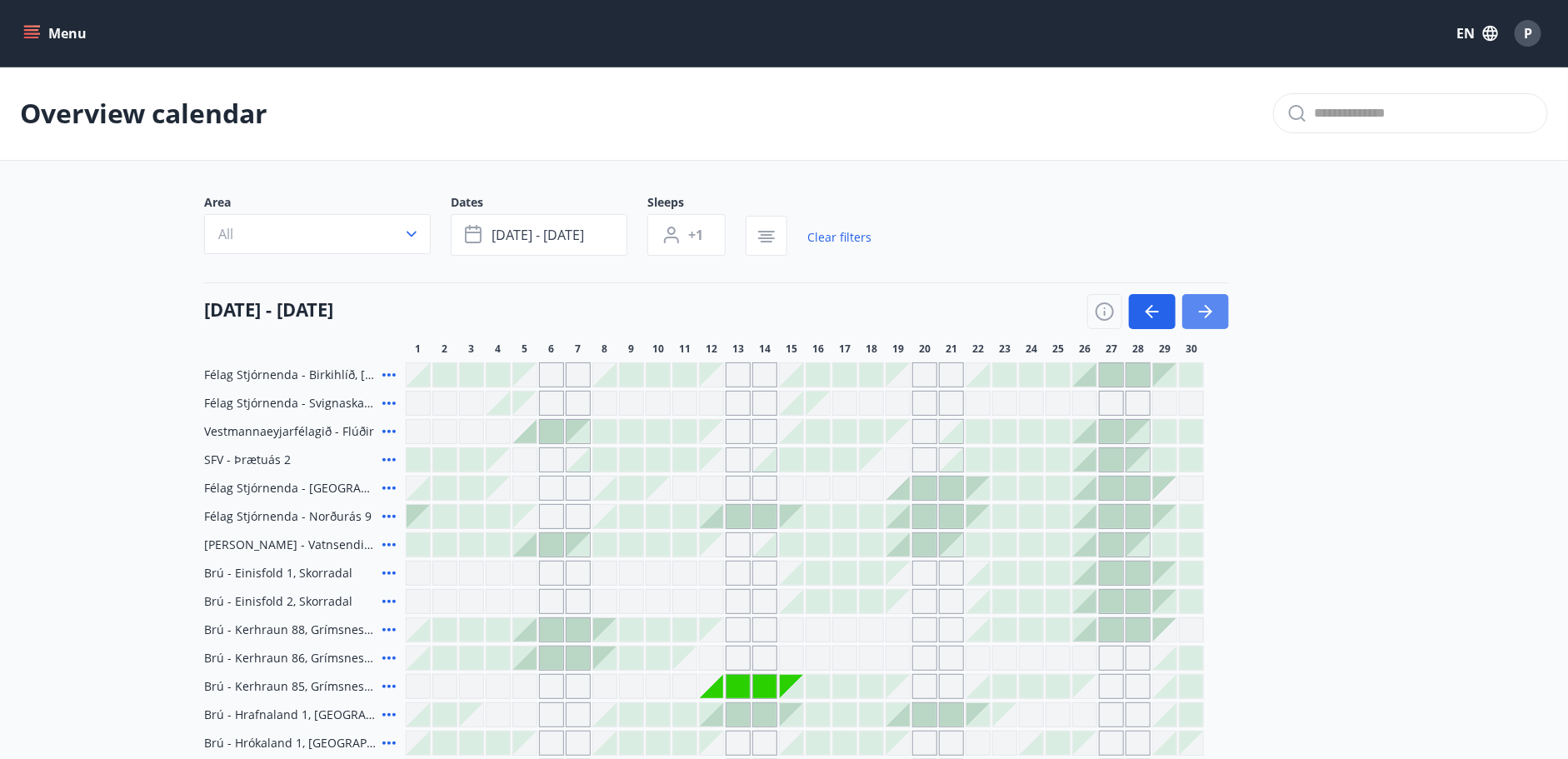
click at [1203, 306] on icon "button" at bounding box center [1205, 311] width 20 height 20
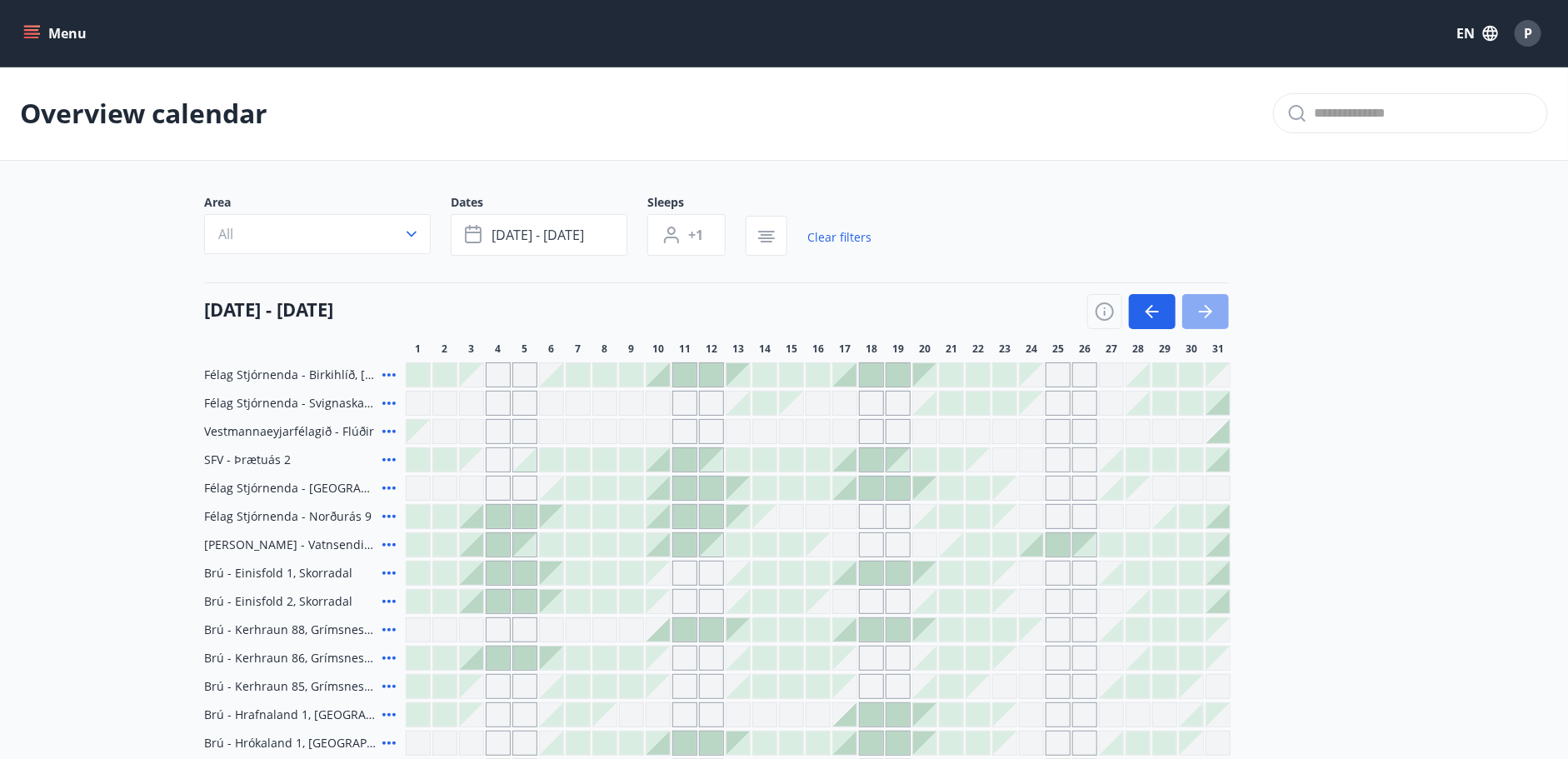
click at [1203, 306] on icon "button" at bounding box center [1205, 311] width 20 height 20
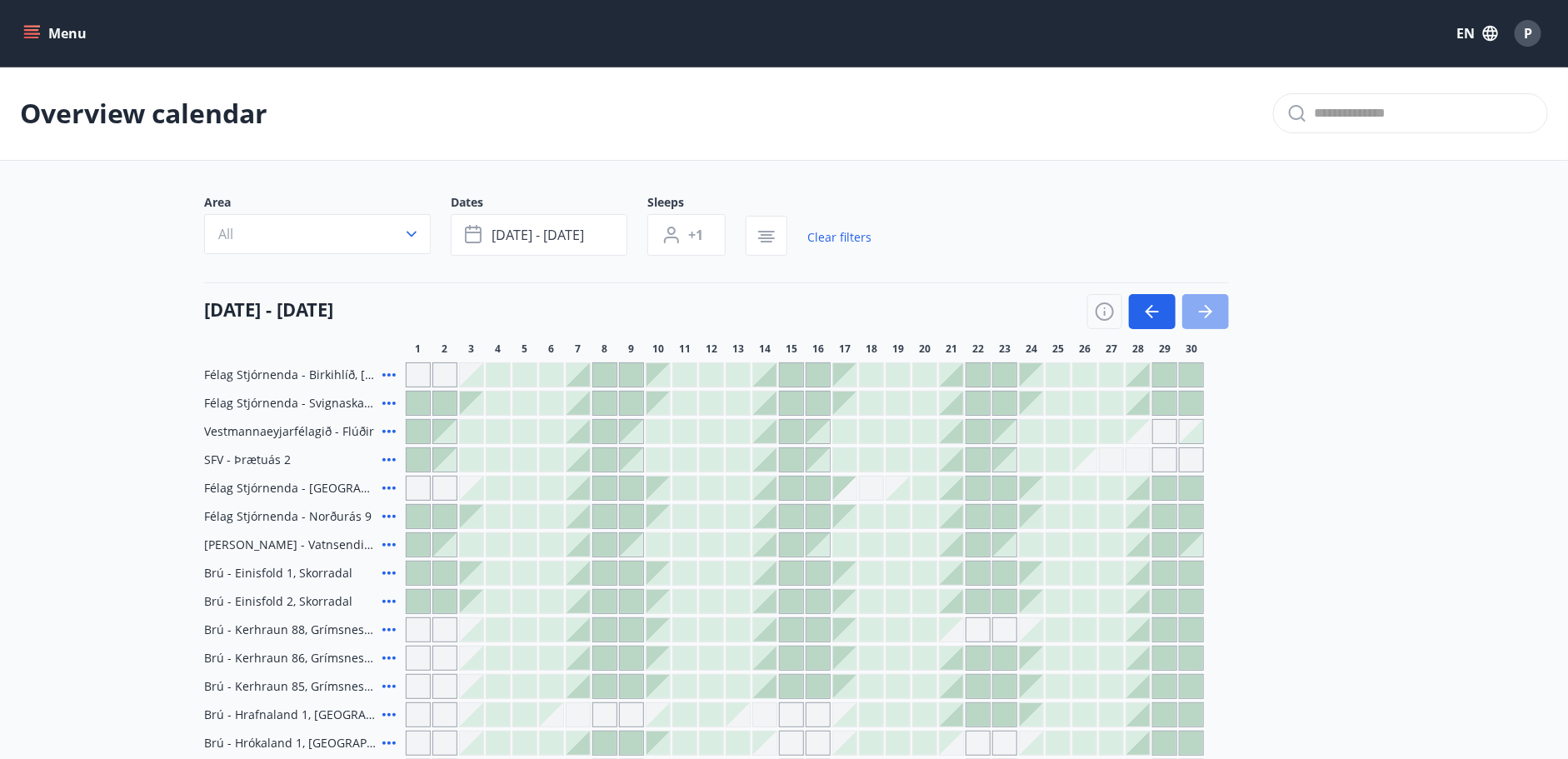
click at [1203, 306] on icon "button" at bounding box center [1205, 311] width 20 height 20
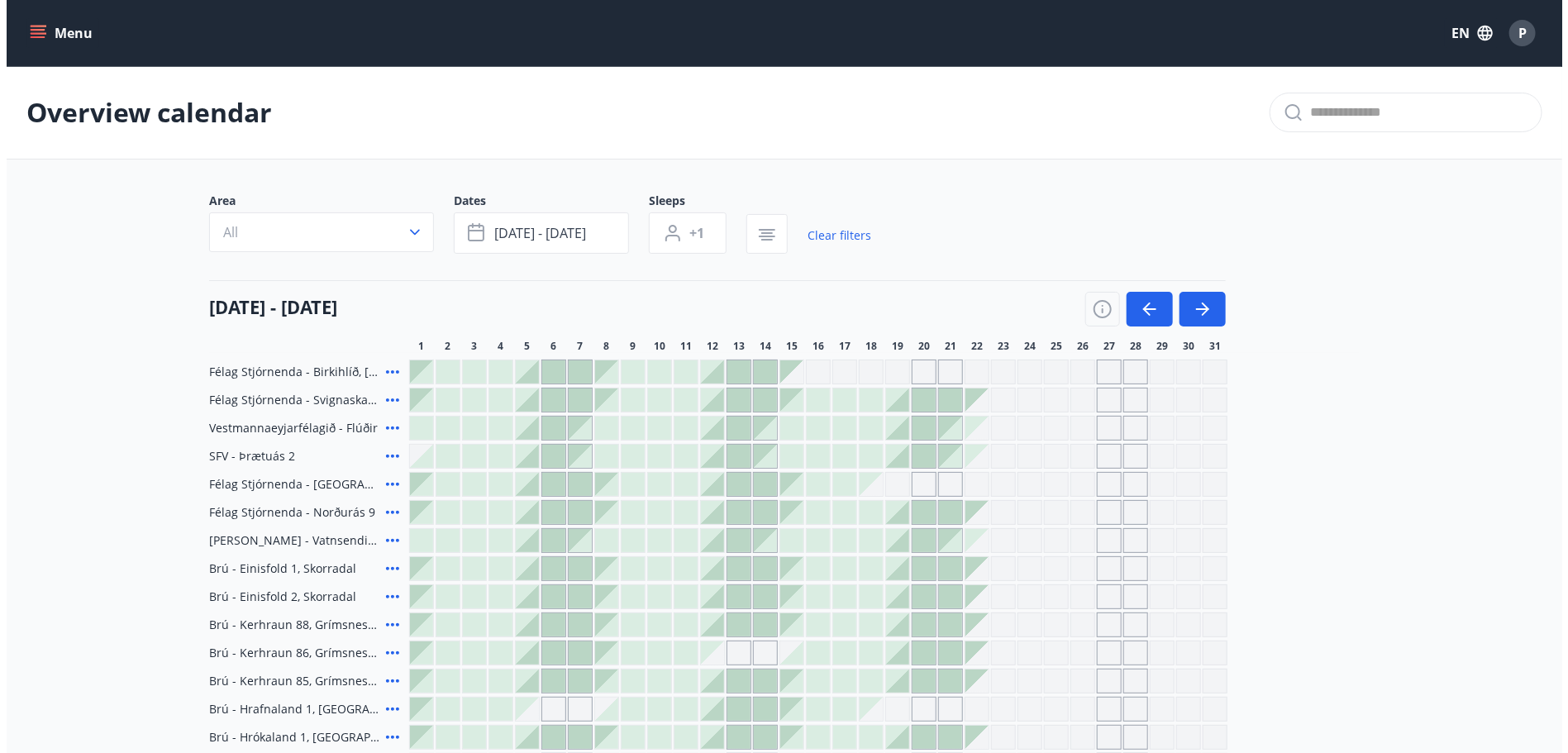
scroll to position [83, 0]
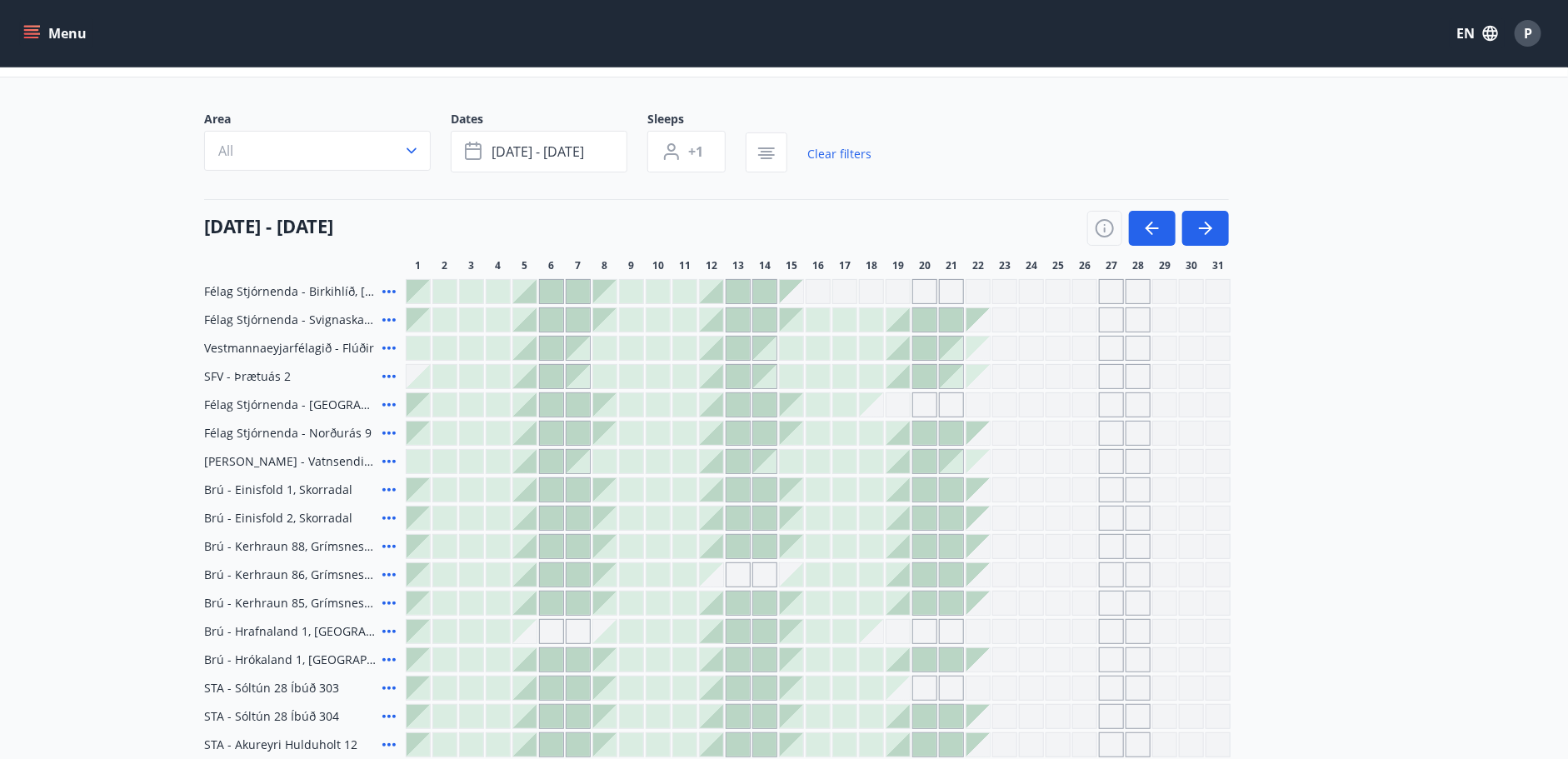
click at [263, 379] on span "SFV - Þrætuás 2" at bounding box center [247, 376] width 86 height 17
click at [345, 373] on div "SFV - Þrætuás 2" at bounding box center [301, 376] width 195 height 25
click at [380, 372] on icon at bounding box center [388, 376] width 20 height 20
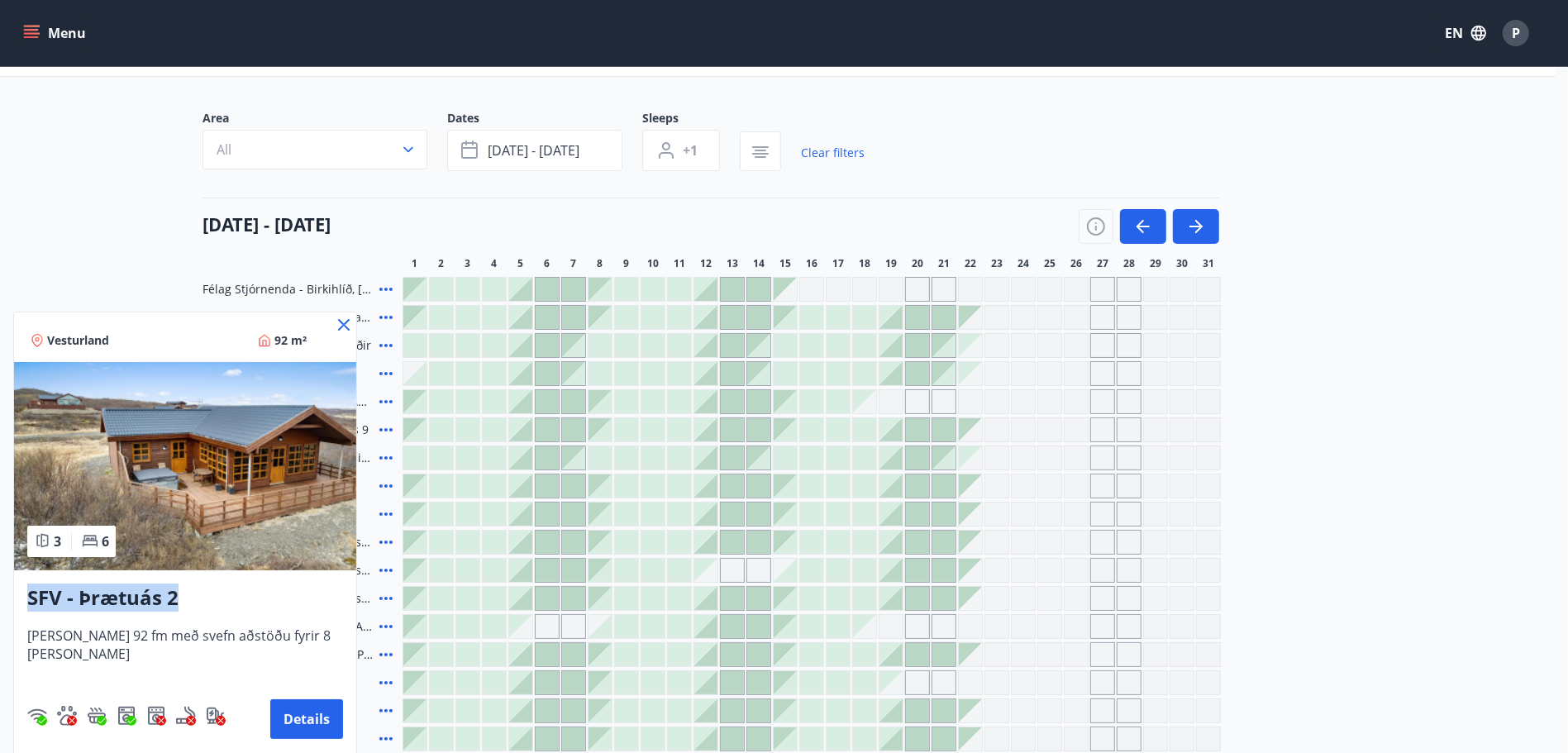
drag, startPoint x: 196, startPoint y: 594, endPoint x: 27, endPoint y: 609, distance: 169.7
click at [27, 609] on h3 "SFV - Þrætuás 2" at bounding box center [184, 598] width 316 height 30
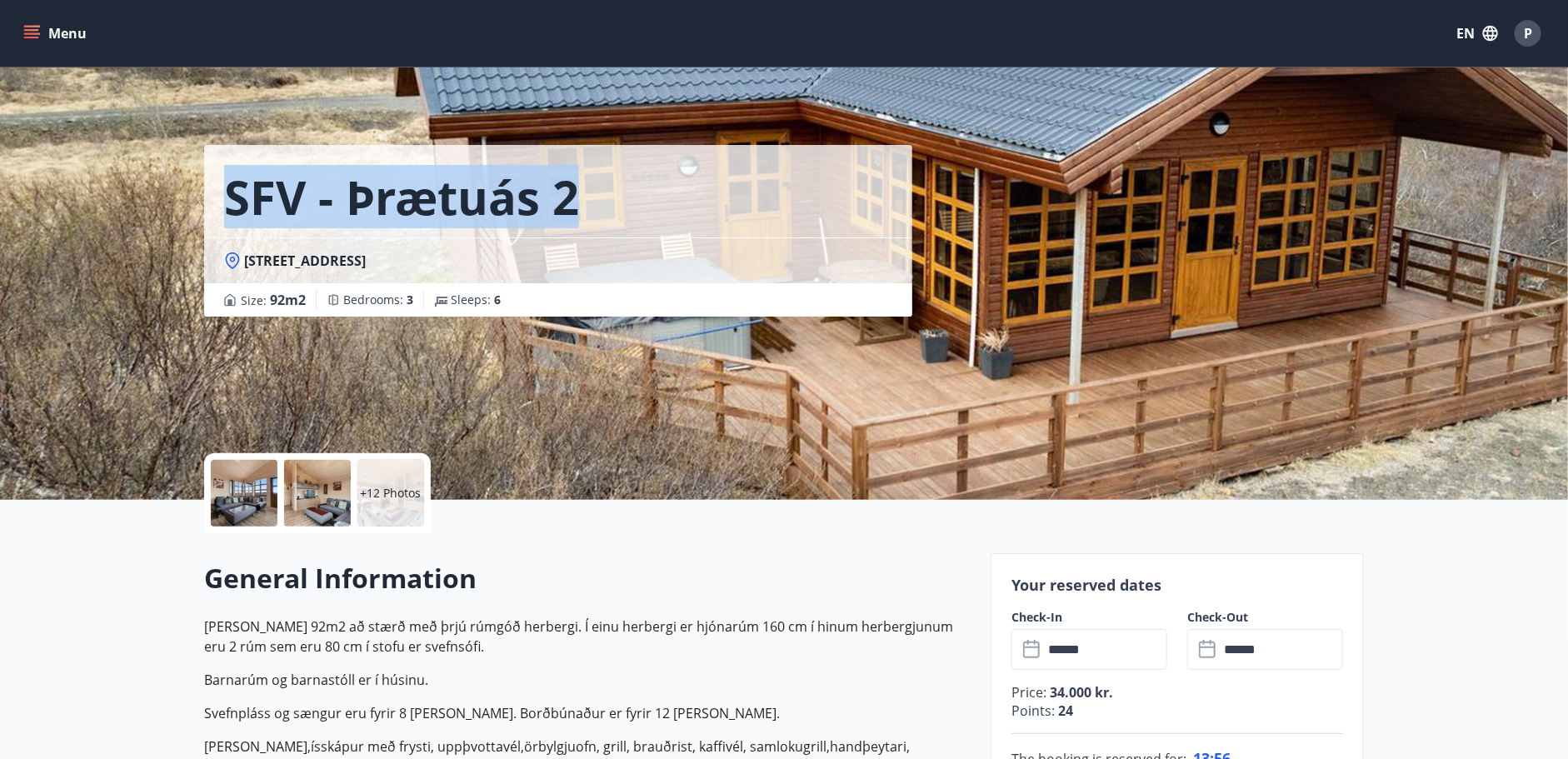
drag, startPoint x: 501, startPoint y: 194, endPoint x: 192, endPoint y: 199, distance: 309.0
click at [192, 199] on div "SFV - Þrætuás 2 [STREET_ADDRESS] Size : 92 m2 Bedrooms : 3 Sleeps : 6" at bounding box center [784, 250] width 1199 height 500
copy h1 "SFV - Þrætuás 2"
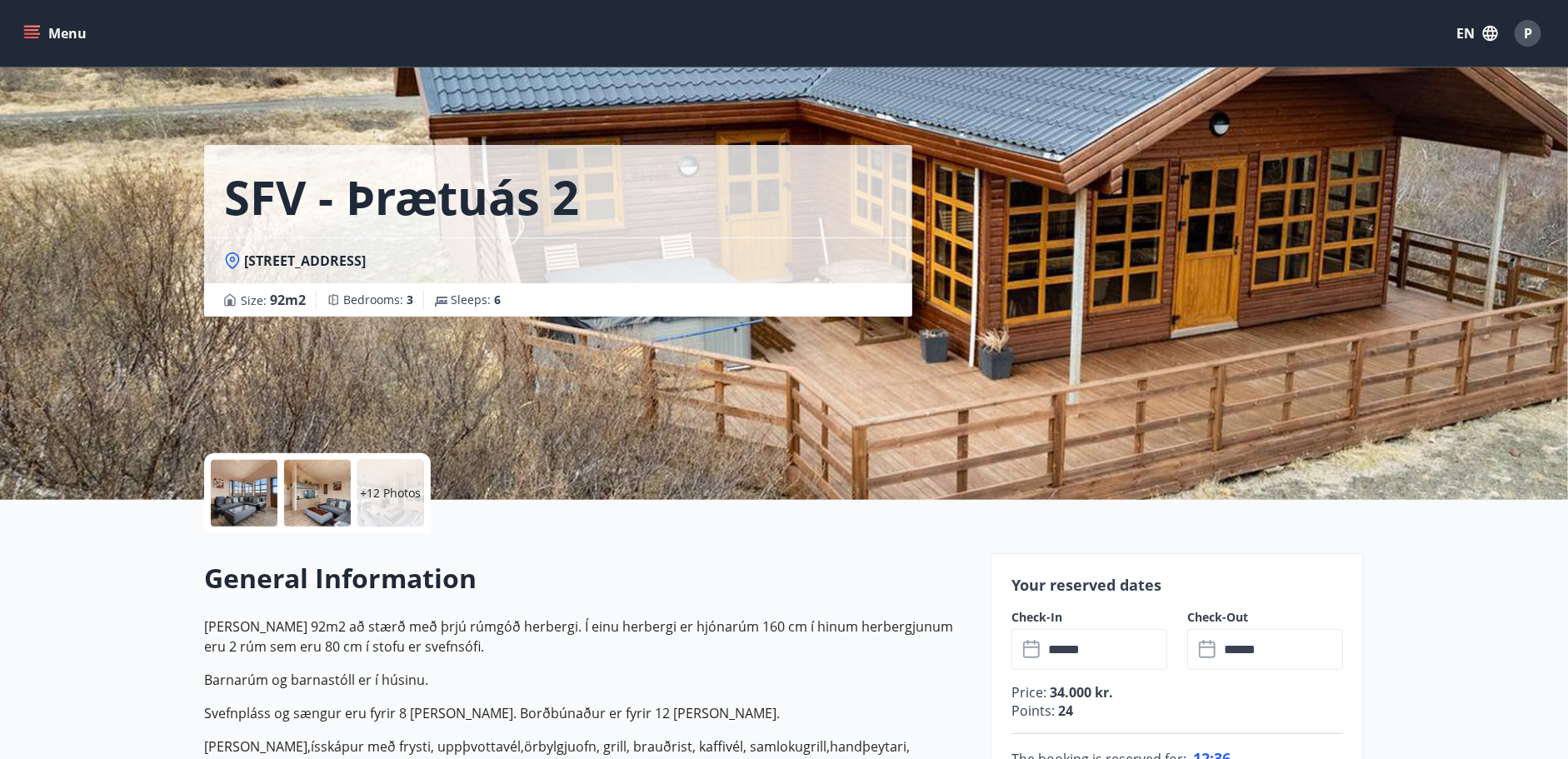
click at [242, 498] on div at bounding box center [244, 493] width 67 height 67
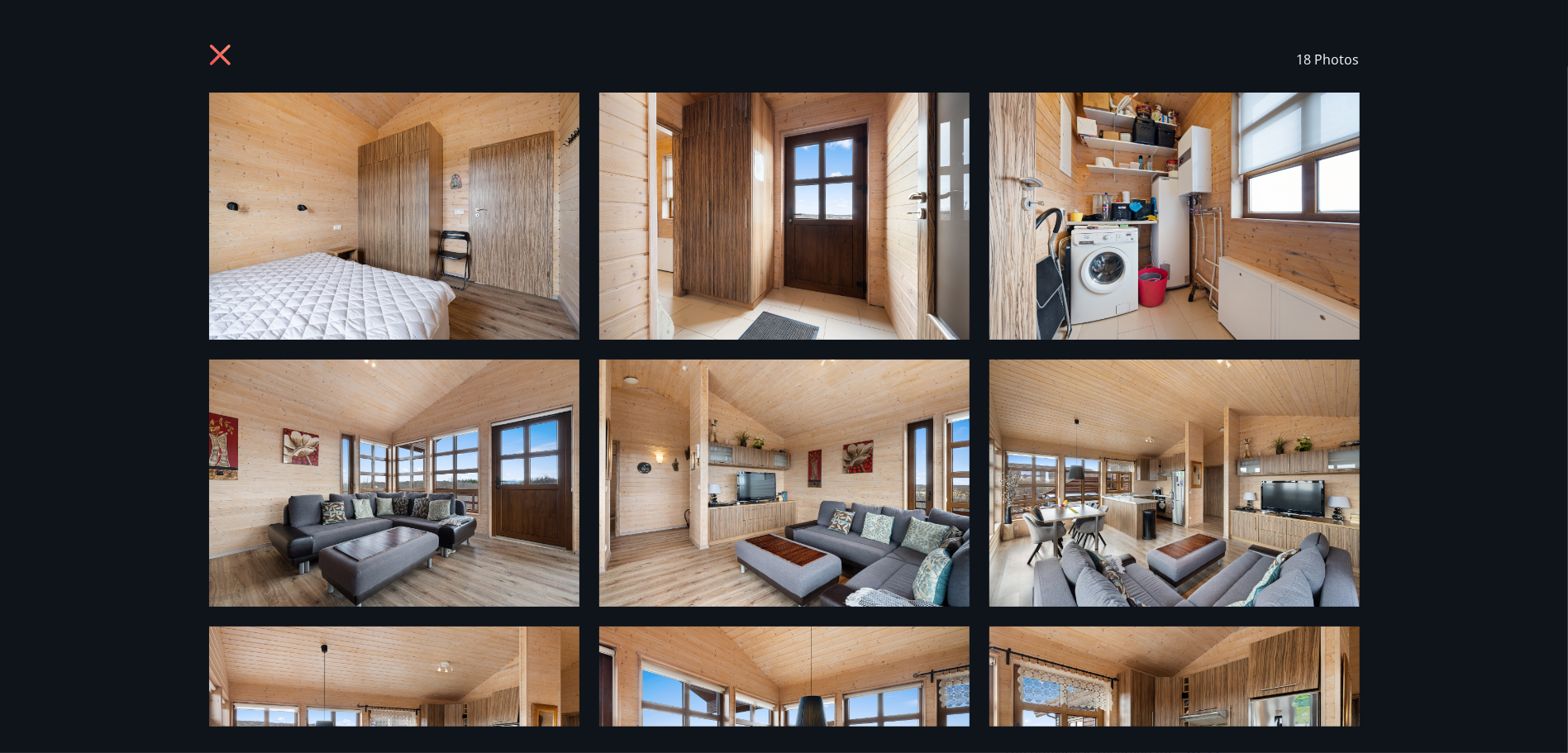
click at [223, 47] on icon at bounding box center [223, 57] width 26 height 26
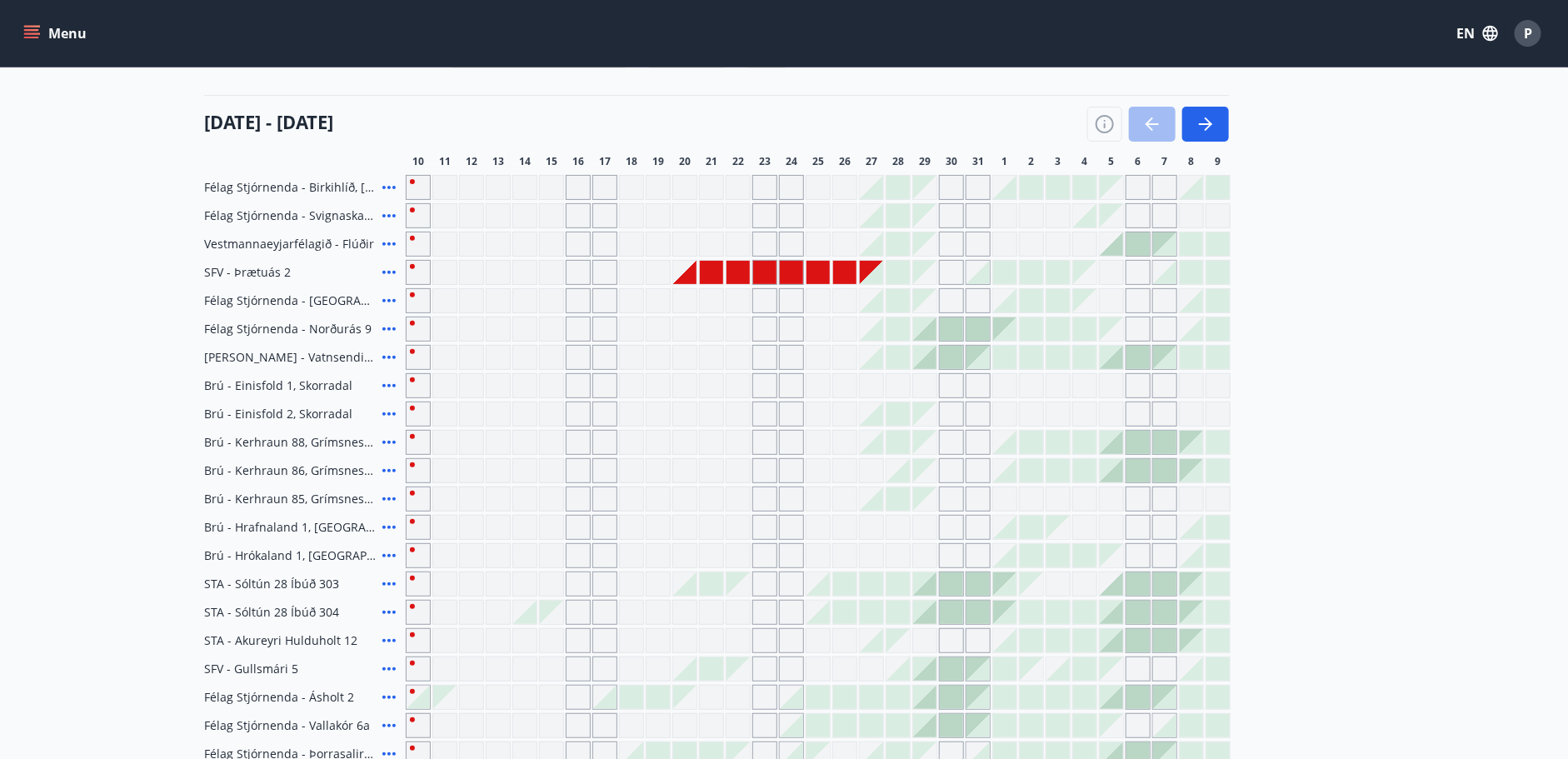
scroll to position [168, 0]
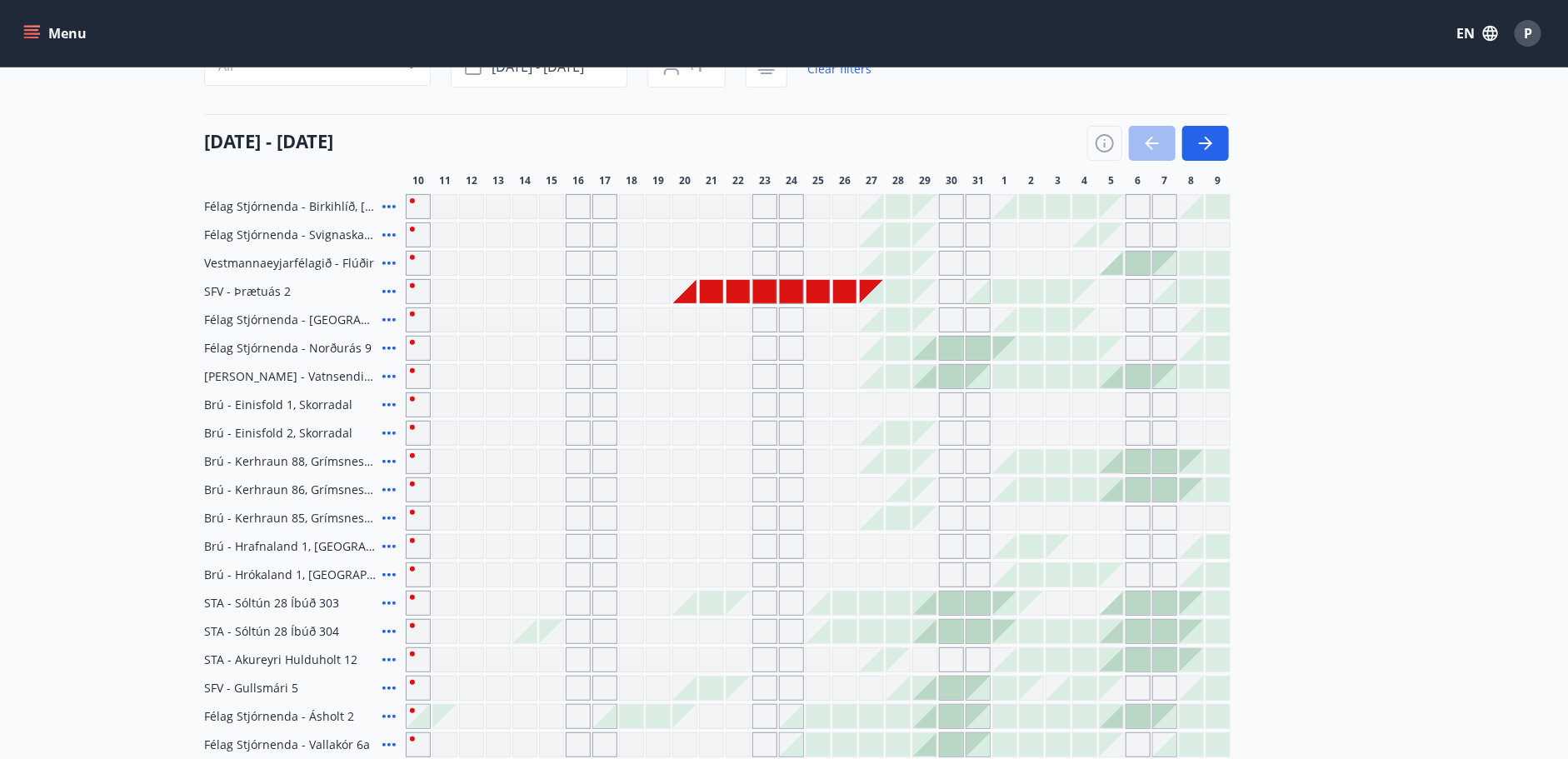
click at [689, 295] on div at bounding box center [684, 291] width 23 height 23
click at [865, 287] on div at bounding box center [871, 291] width 23 height 23
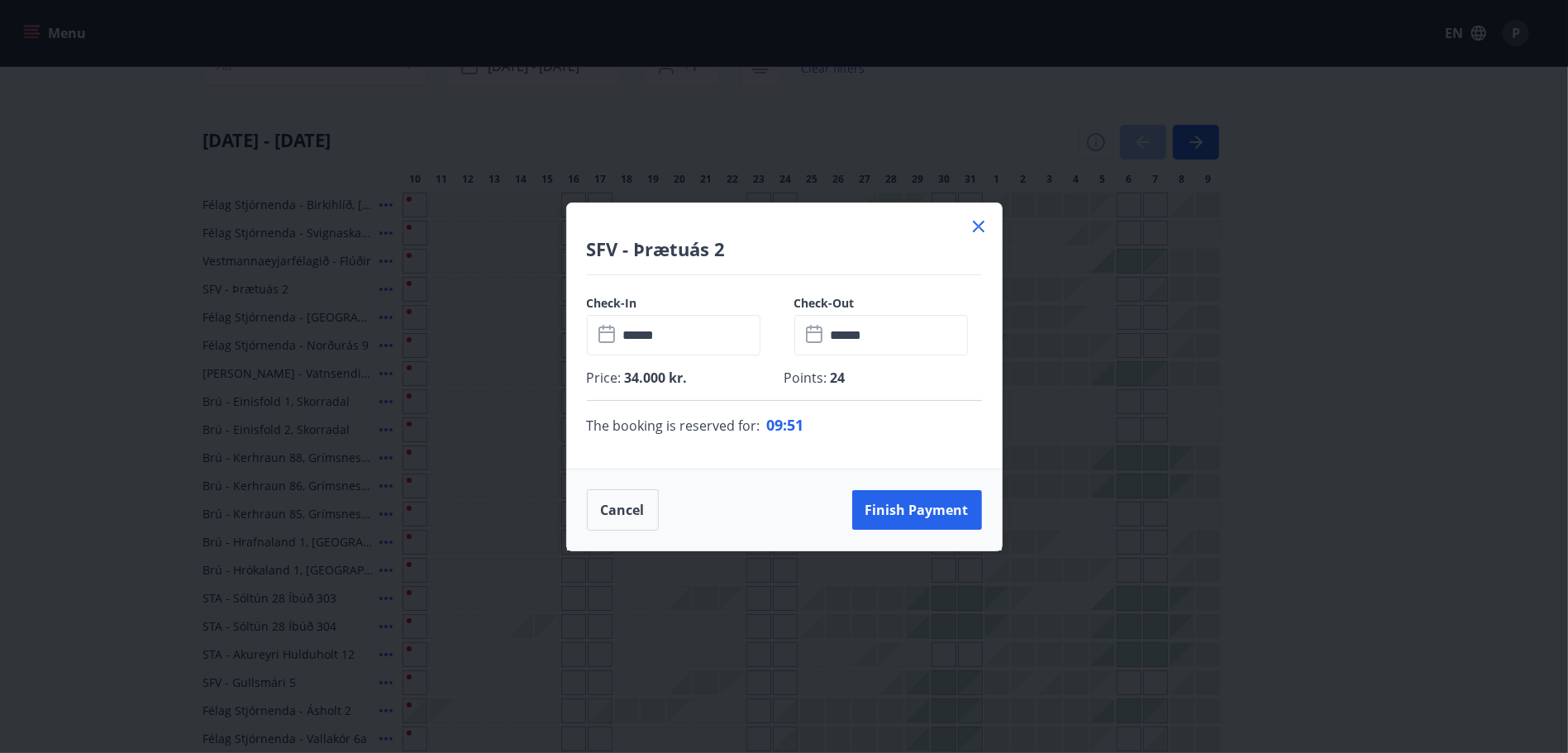
click at [976, 229] on icon at bounding box center [979, 226] width 11 height 11
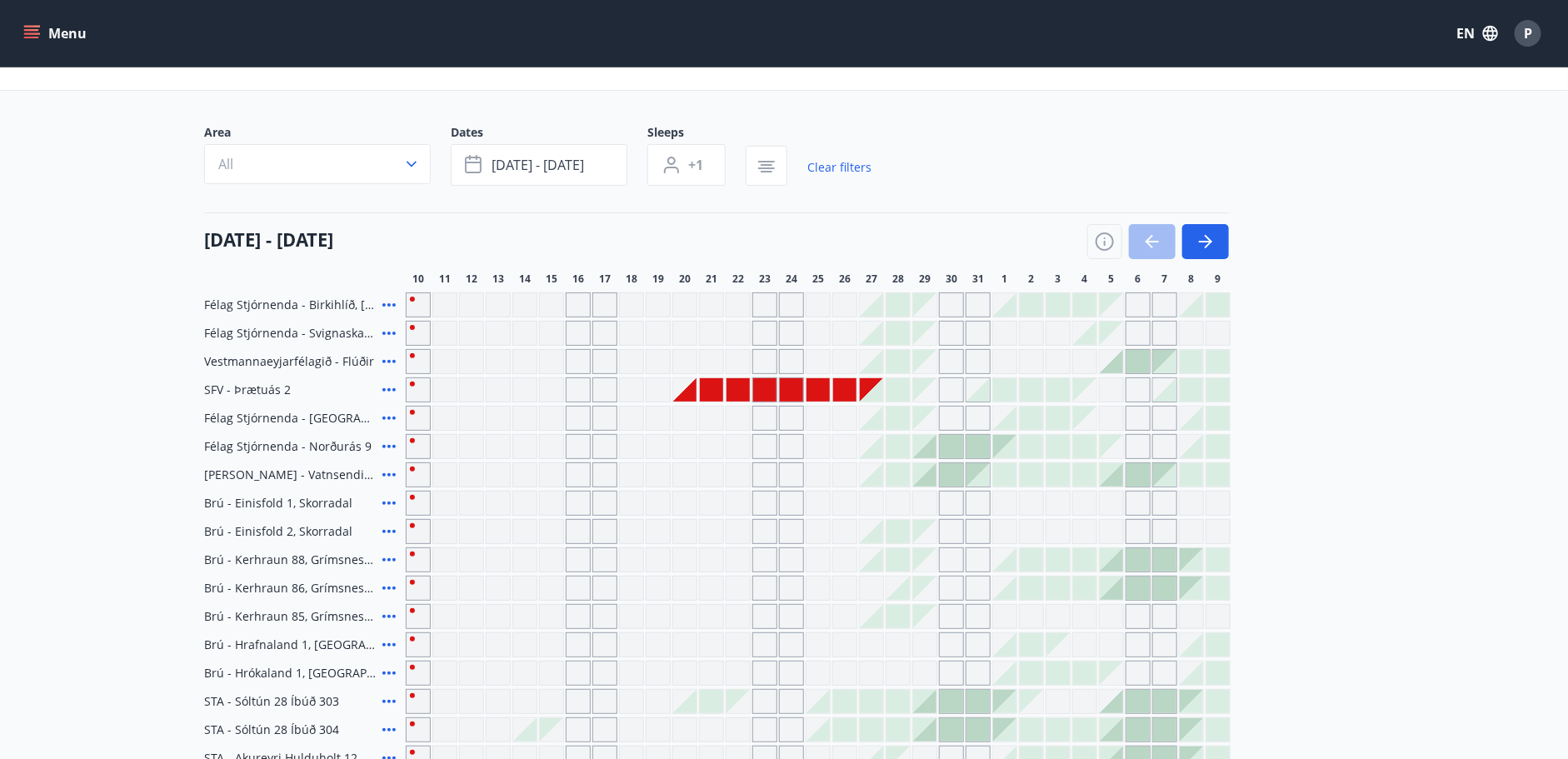
scroll to position [42, 0]
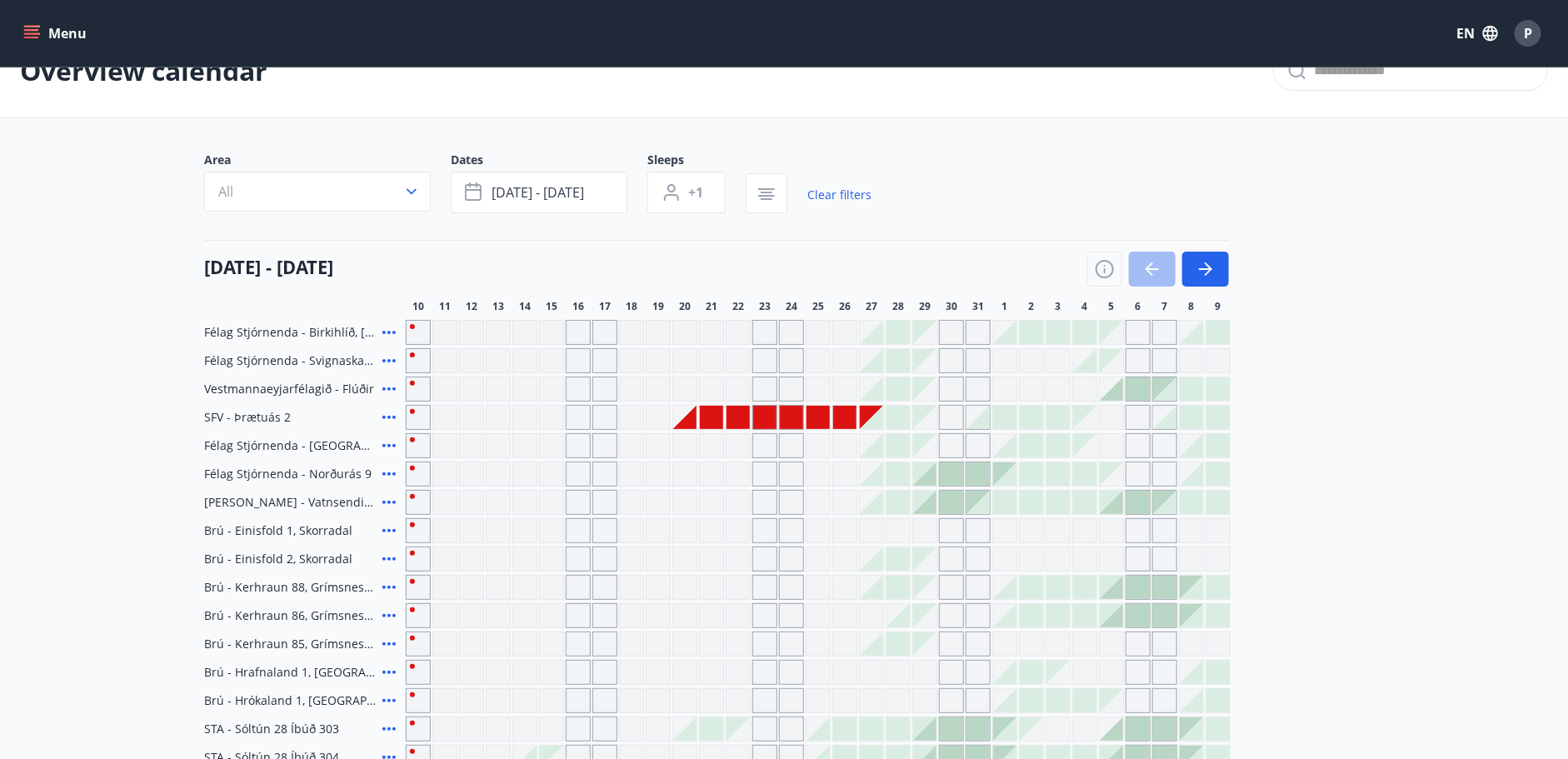
click at [693, 417] on div at bounding box center [684, 417] width 23 height 23
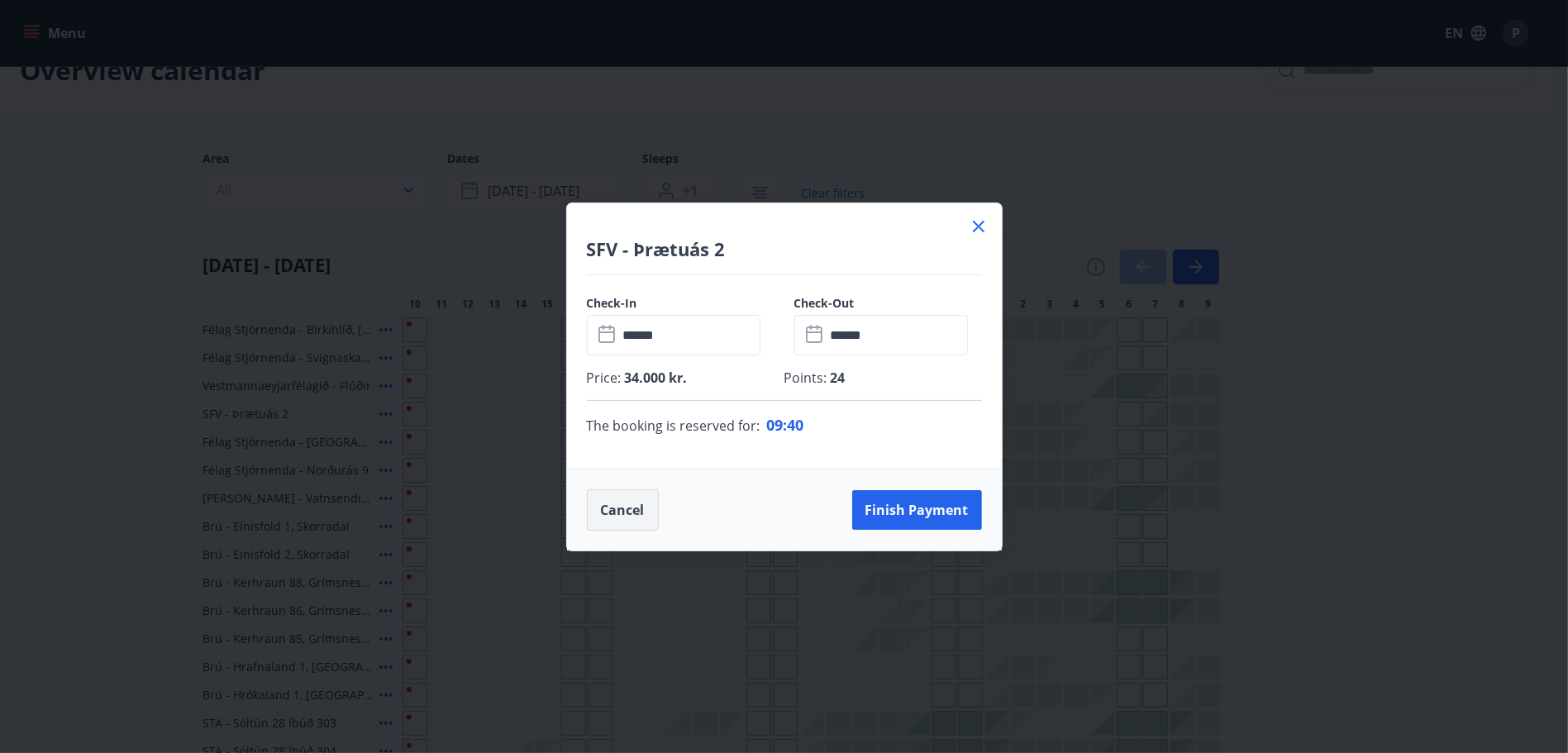
click at [653, 504] on button "Cancel" at bounding box center [622, 510] width 72 height 41
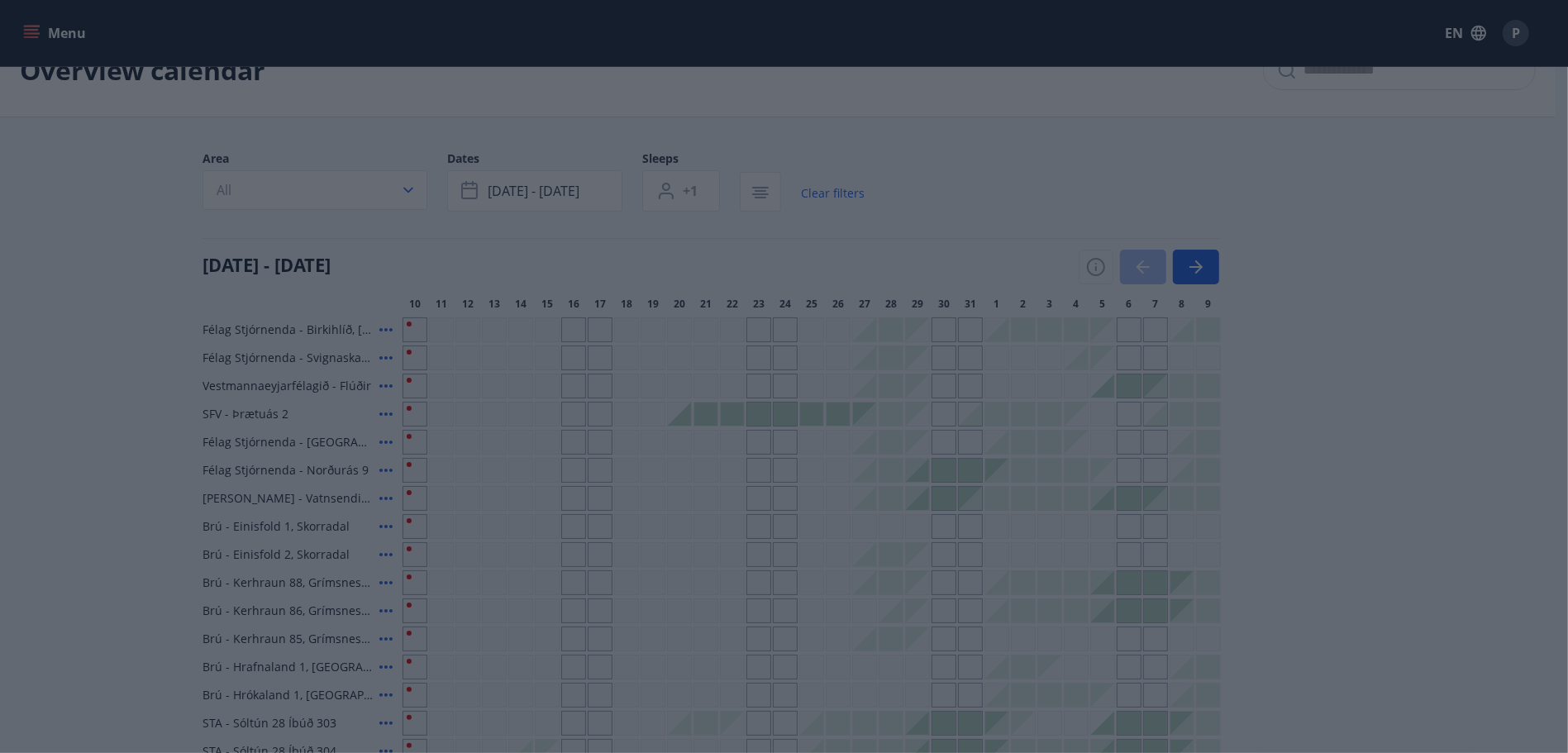
click at [1021, 199] on div "Finish payment" at bounding box center [784, 376] width 1568 height 753
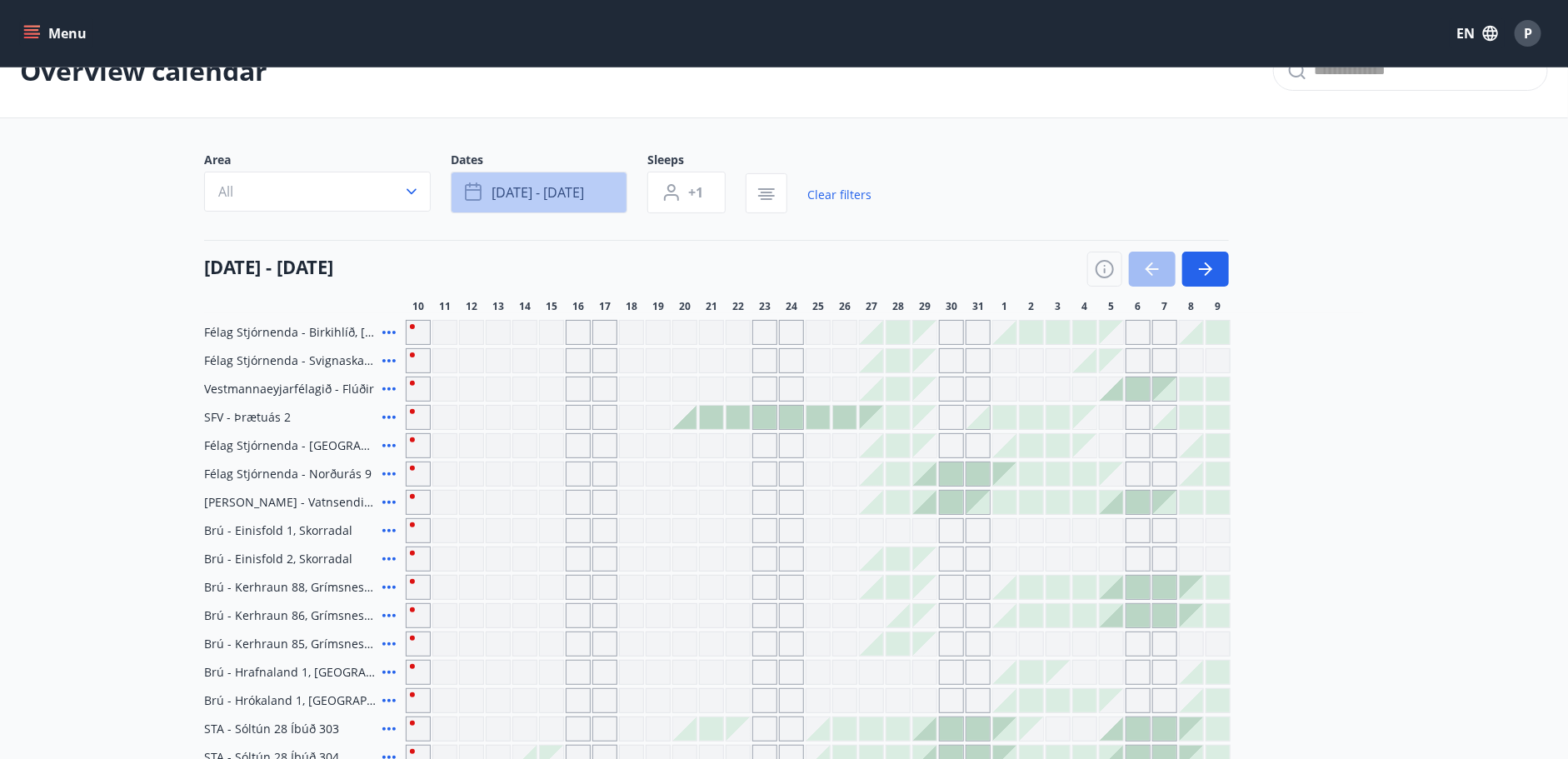
click at [581, 187] on span "[DATE] - [DATE]" at bounding box center [538, 192] width 93 height 19
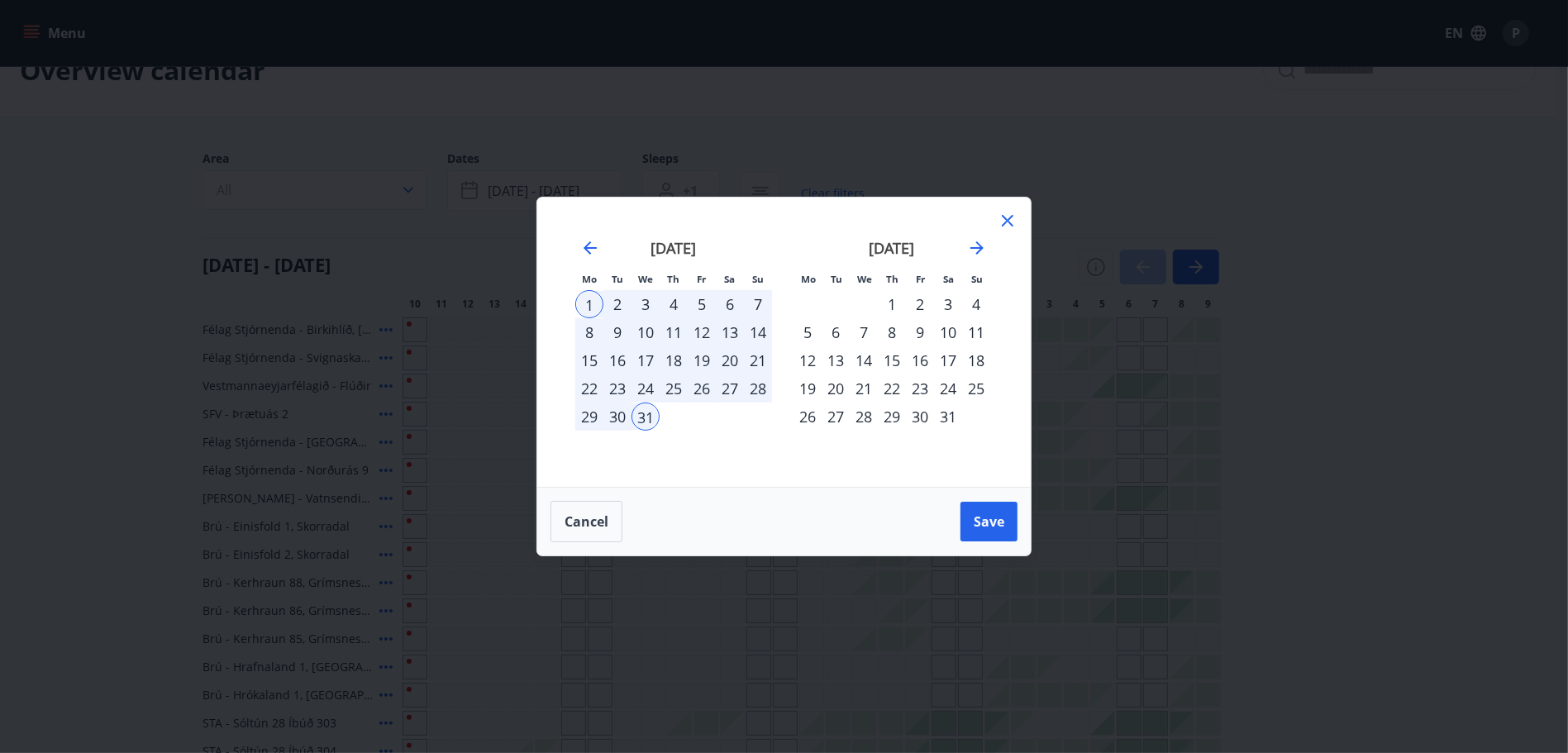
click at [1006, 217] on icon at bounding box center [1007, 220] width 20 height 20
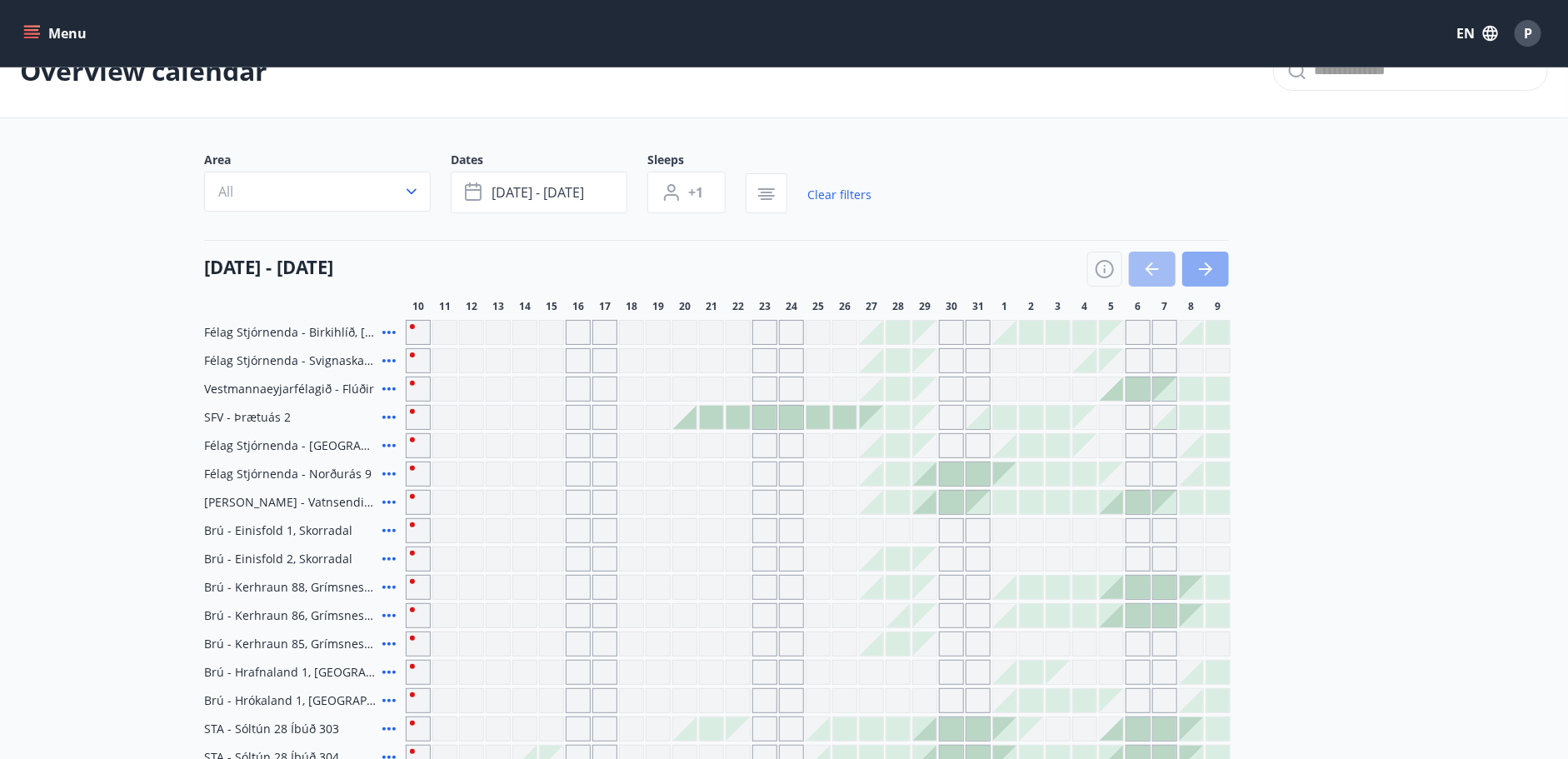
click at [1210, 270] on icon "button" at bounding box center [1209, 269] width 8 height 13
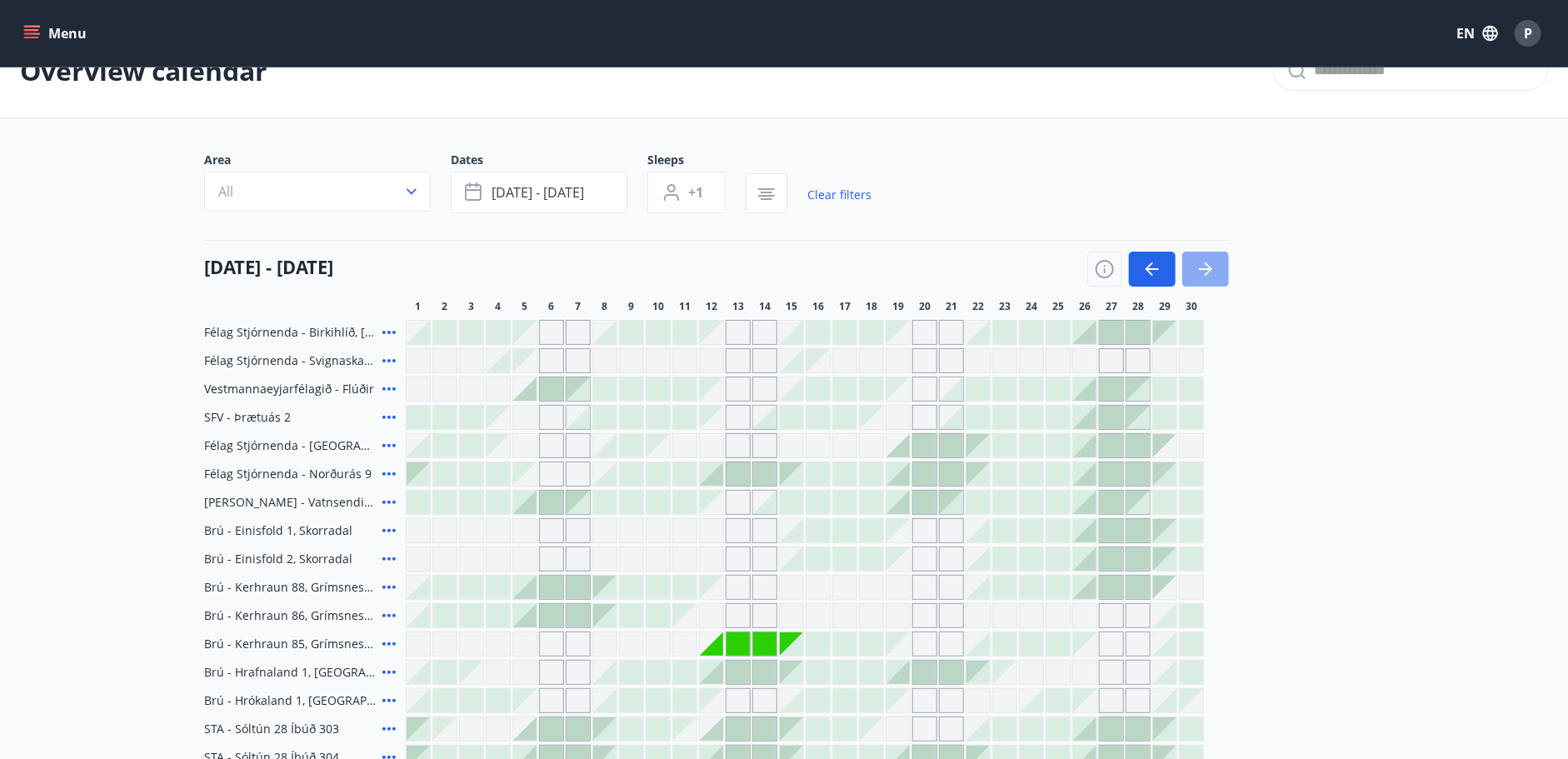
click at [1202, 272] on icon "button" at bounding box center [1205, 268] width 20 height 20
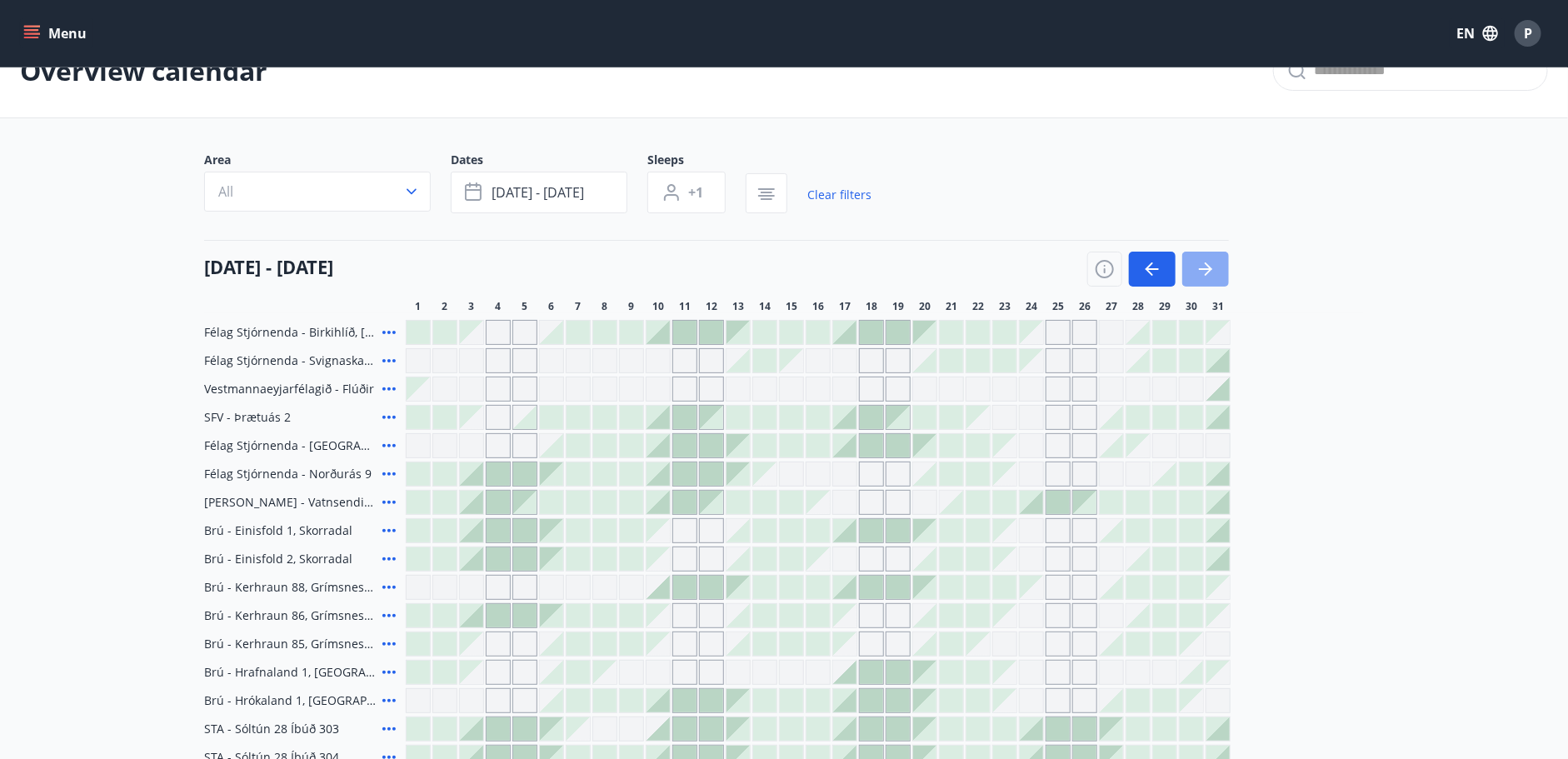
click at [1202, 272] on icon "button" at bounding box center [1205, 268] width 20 height 20
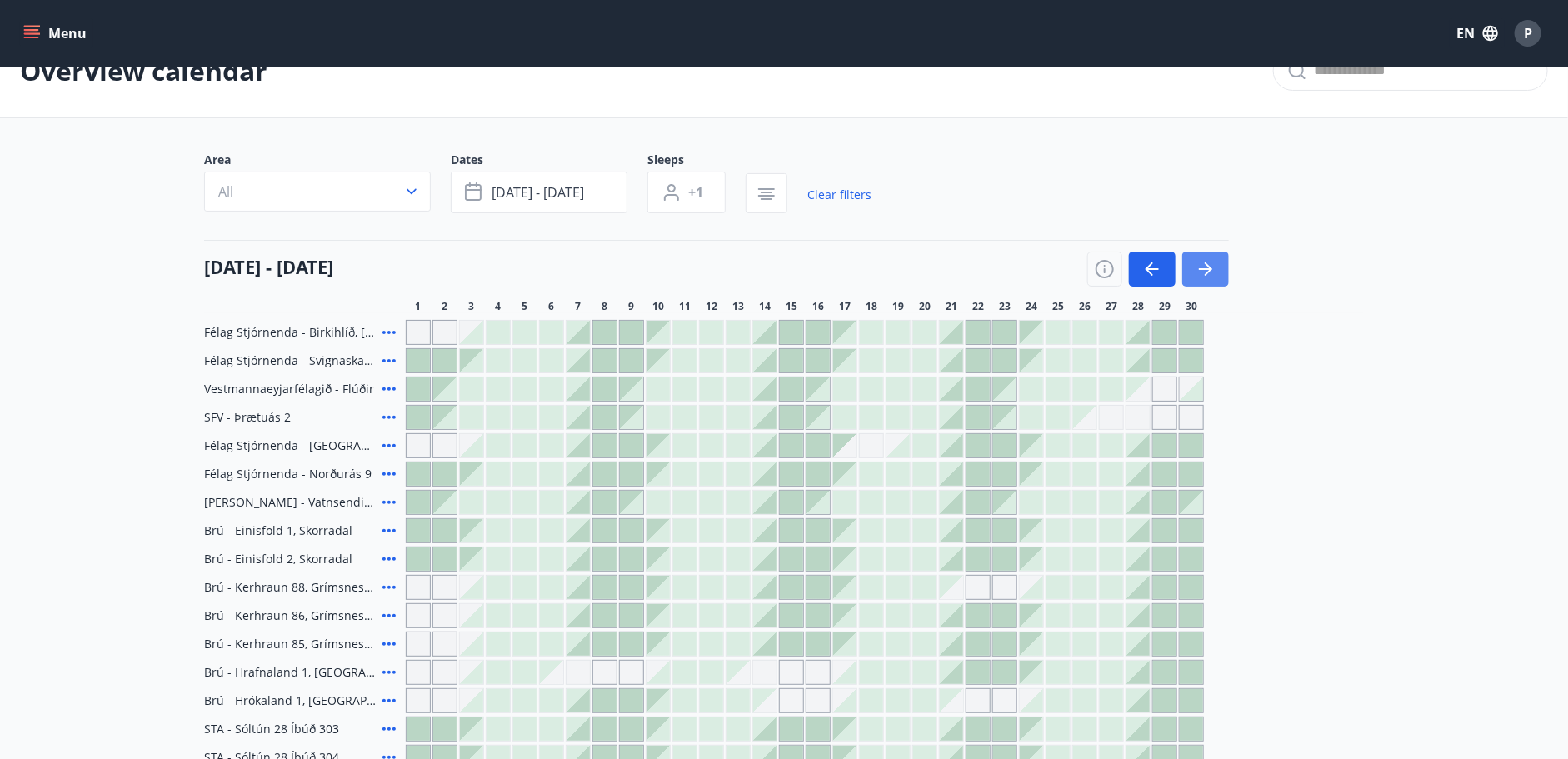
click at [1202, 272] on icon "button" at bounding box center [1205, 268] width 20 height 20
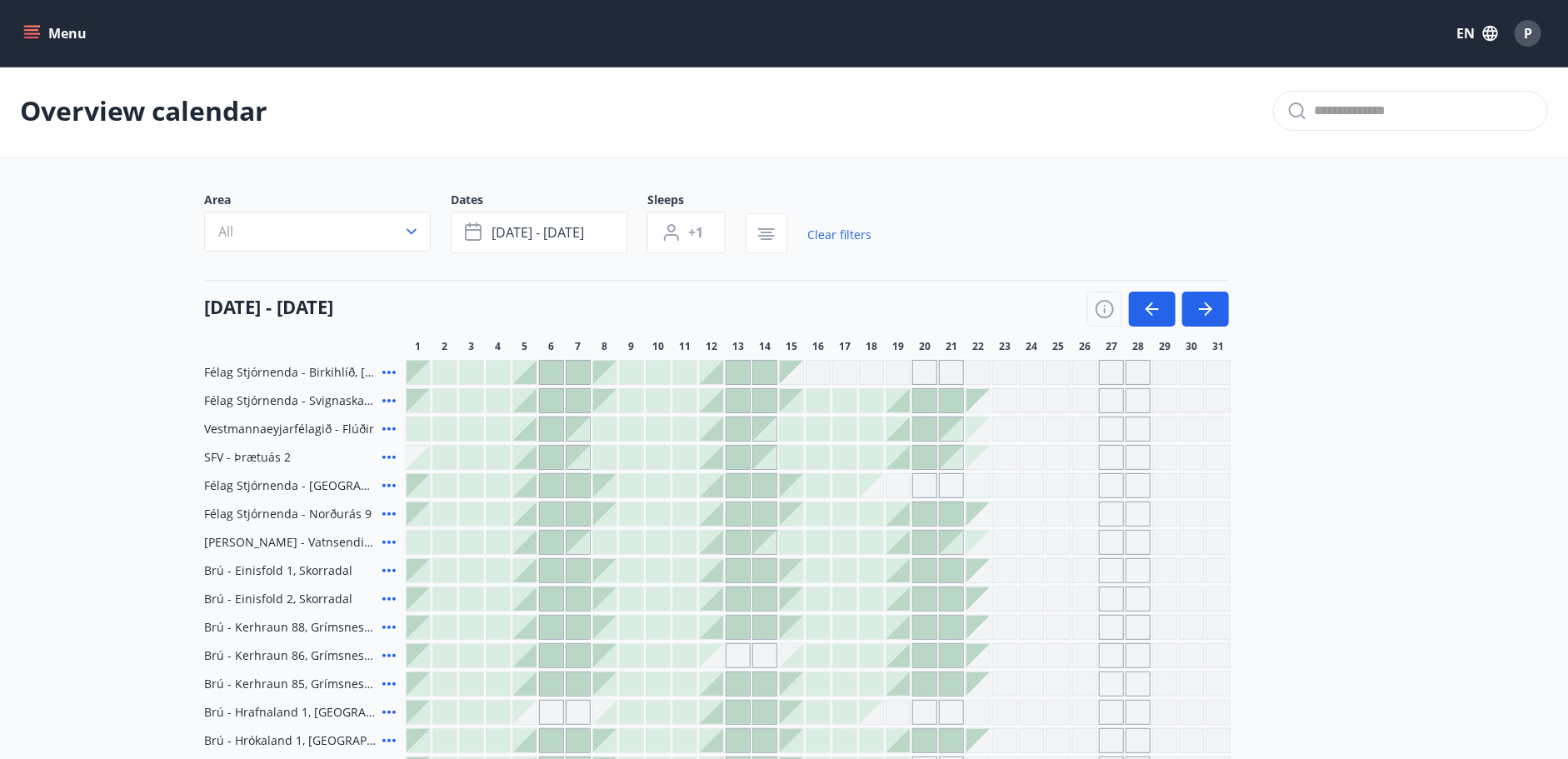
scroll to position [0, 0]
click at [1213, 297] on button "button" at bounding box center [1206, 311] width 47 height 35
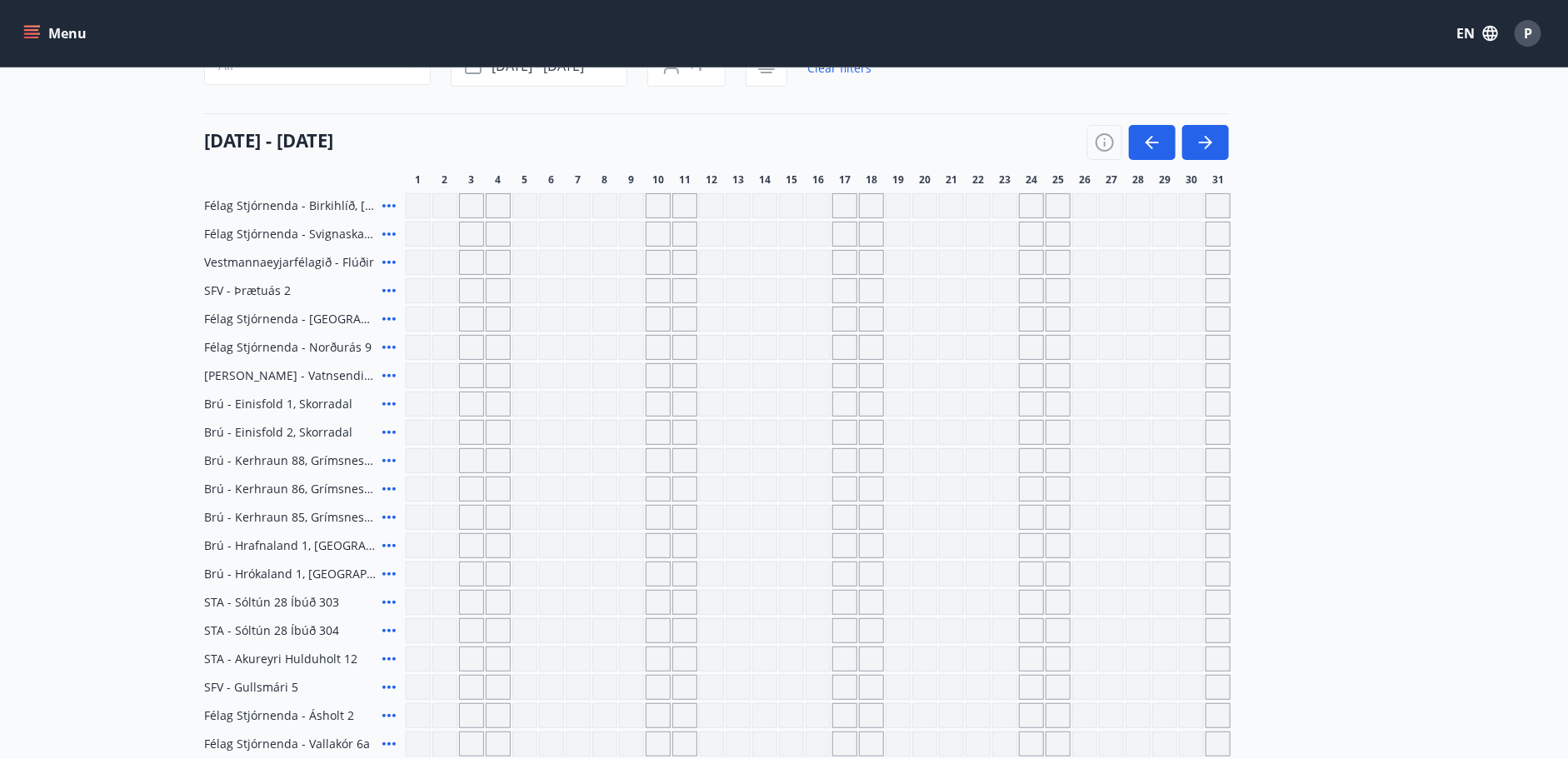
scroll to position [166, 0]
click at [1165, 148] on button "button" at bounding box center [1152, 145] width 47 height 35
